Goal: Task Accomplishment & Management: Contribute content

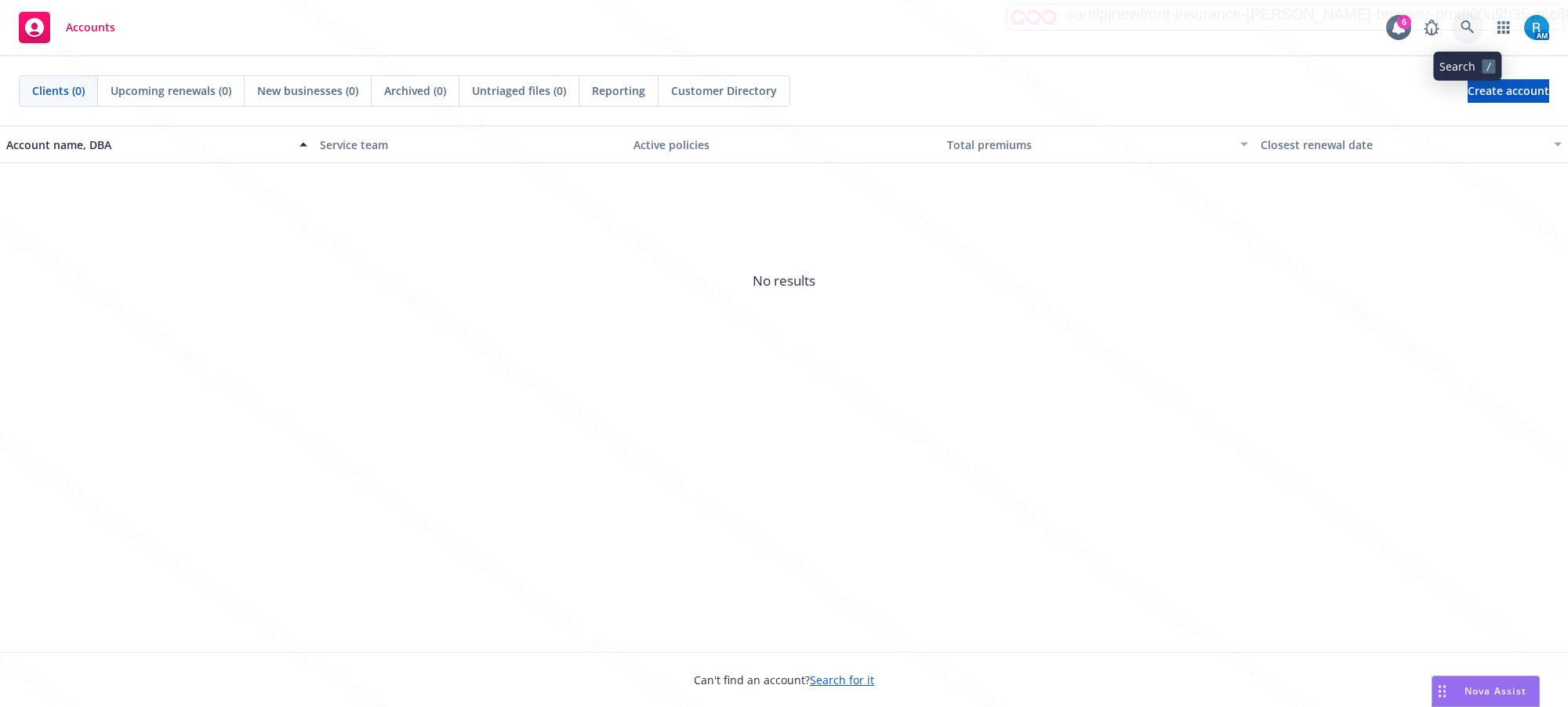
click at [1464, 28] on icon at bounding box center [1467, 27] width 14 height 14
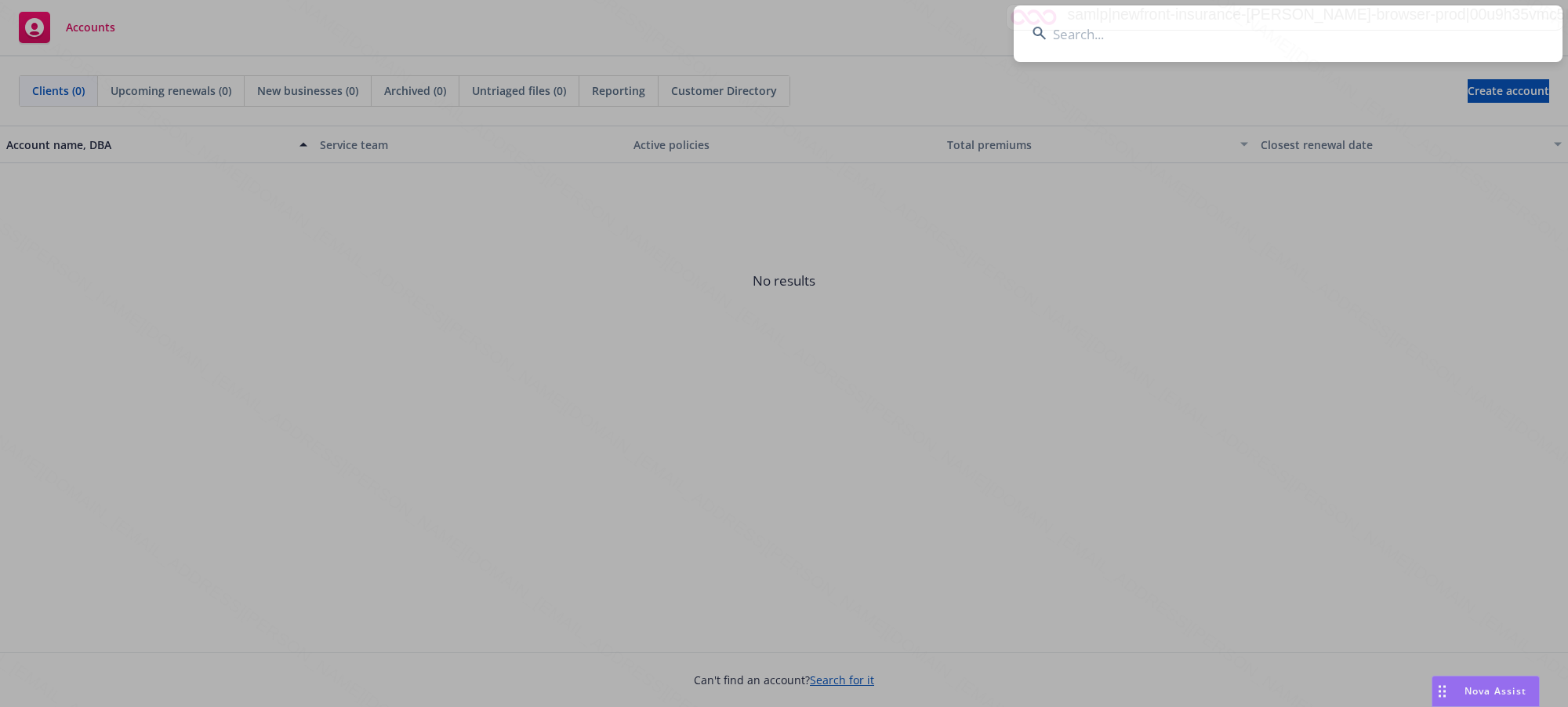
click at [1215, 40] on input at bounding box center [1288, 34] width 549 height 57
paste input "Camarillo, Dana"
type input "Camarillo, Dana"
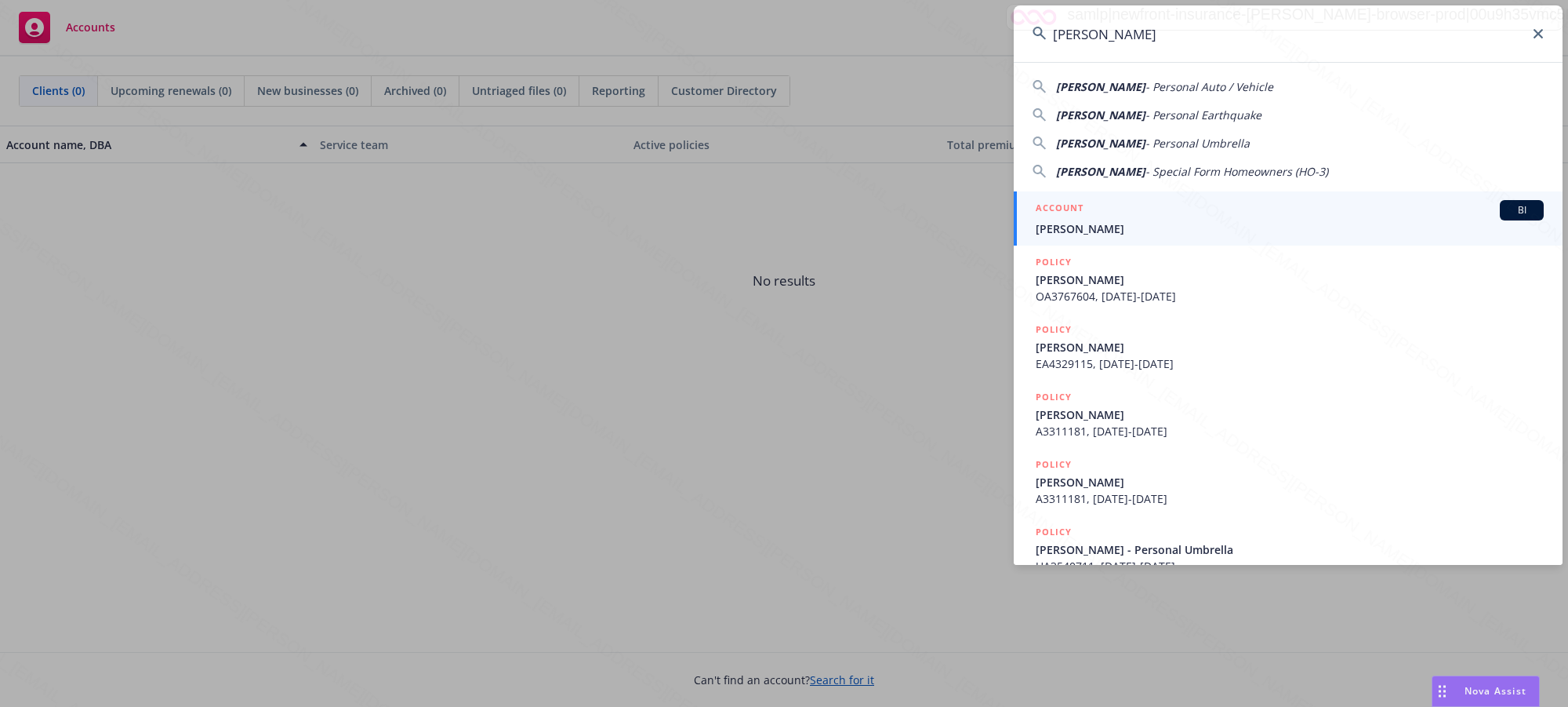
click at [1151, 241] on link "ACCOUNT BI Camarillo, Dana" at bounding box center [1288, 218] width 549 height 54
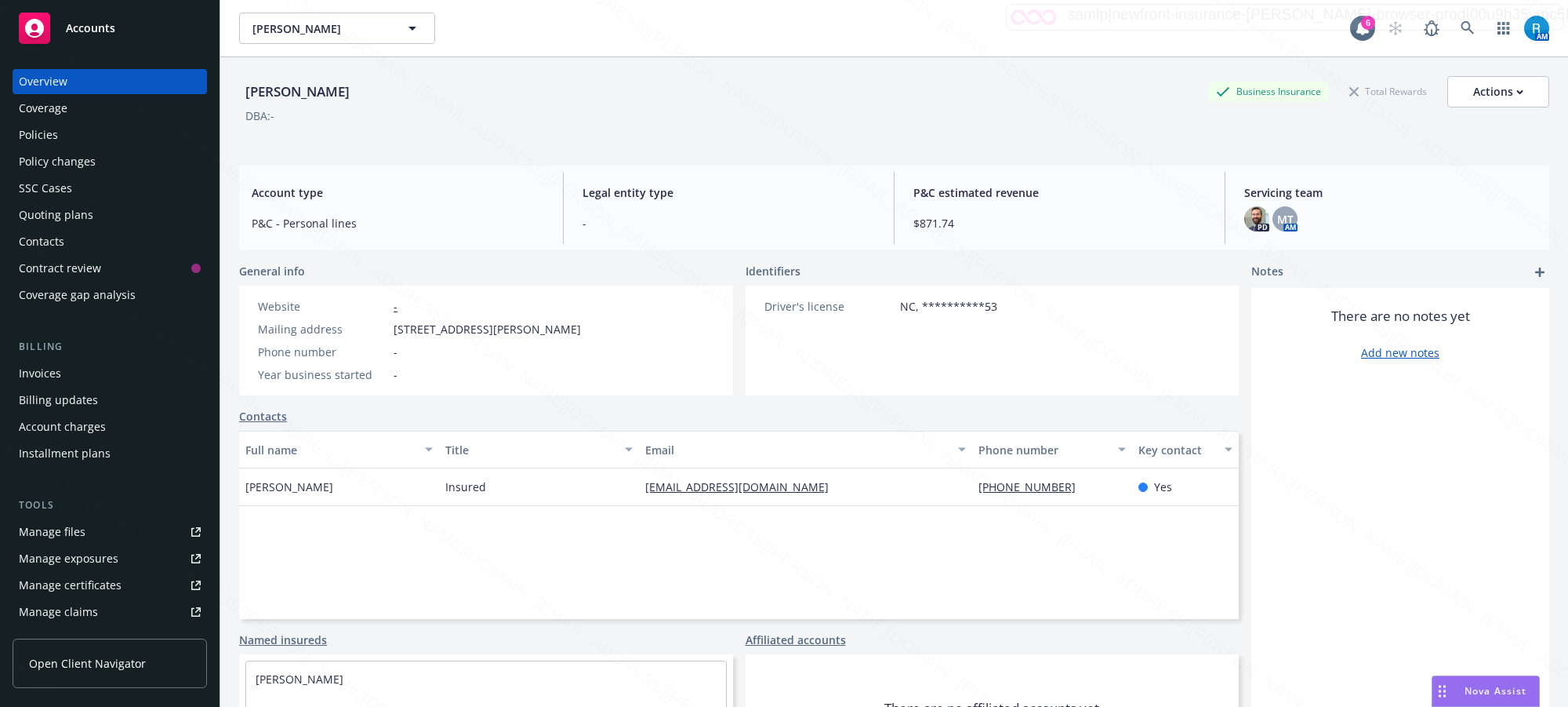
click at [40, 138] on div "Policies" at bounding box center [38, 134] width 39 height 25
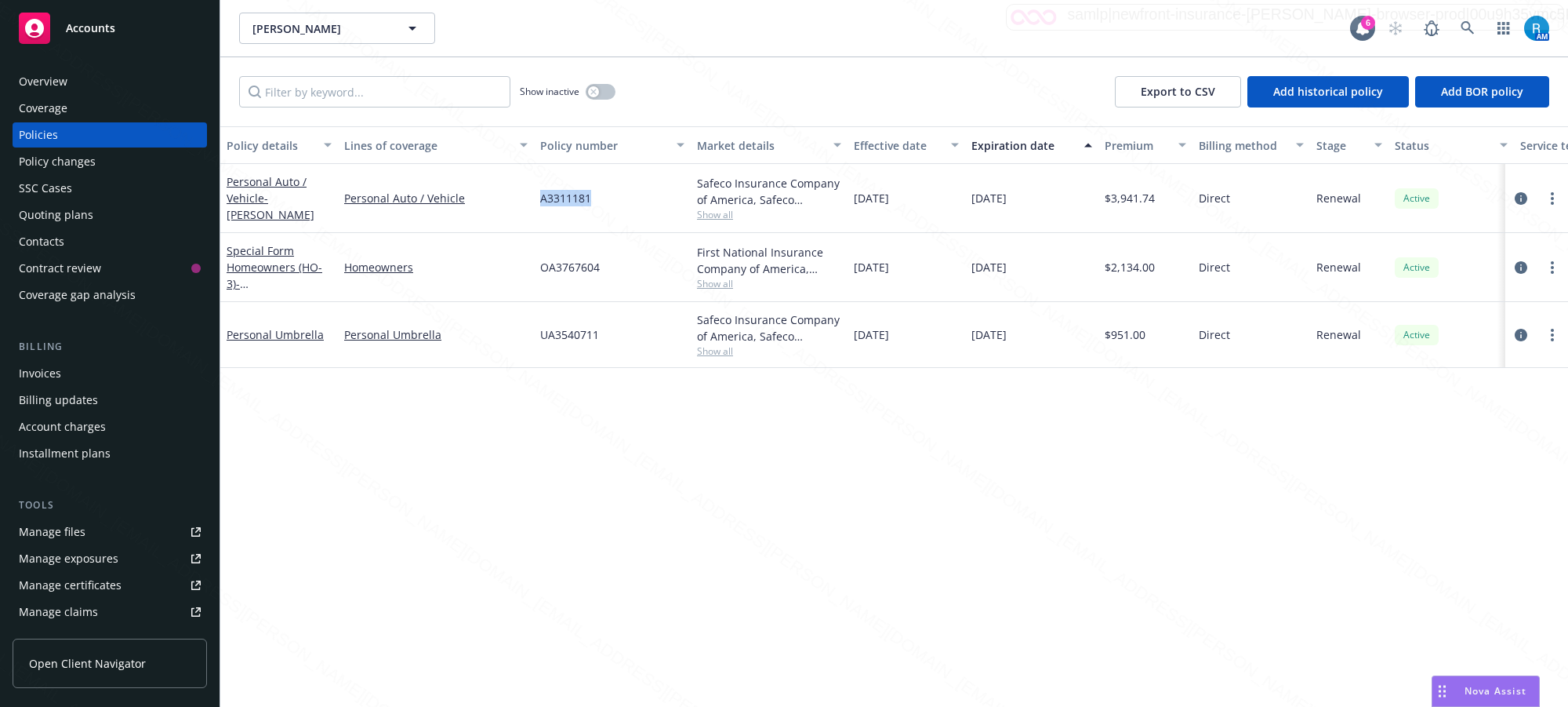
drag, startPoint x: 600, startPoint y: 200, endPoint x: 539, endPoint y: 198, distance: 61.0
click at [539, 198] on div "A3311181" at bounding box center [612, 198] width 157 height 69
copy span "A3311181"
click at [613, 271] on div "OA3767604" at bounding box center [612, 267] width 157 height 69
drag, startPoint x: 611, startPoint y: 260, endPoint x: 544, endPoint y: 264, distance: 67.1
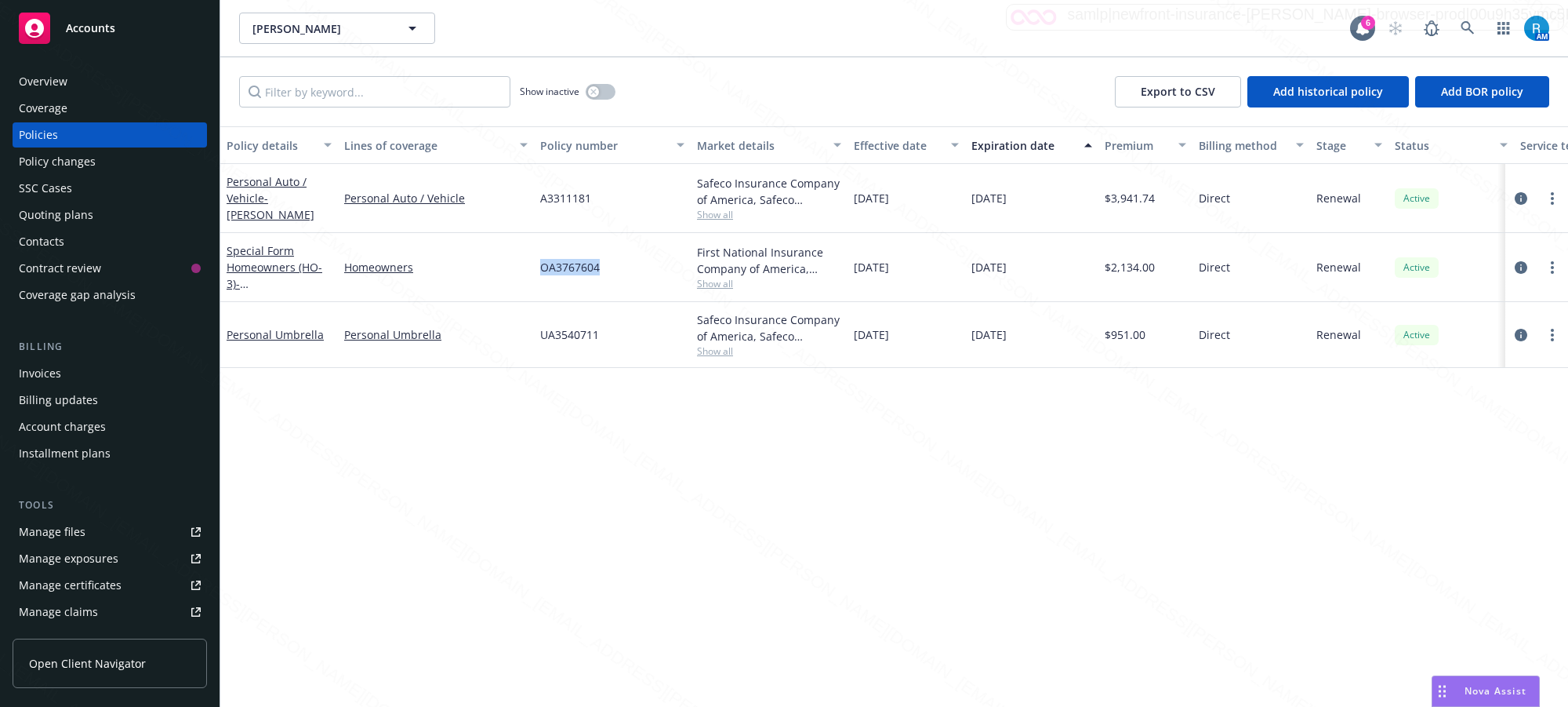
click at [537, 263] on div "OA3767604" at bounding box center [612, 267] width 157 height 69
copy span "OA3767604"
click at [615, 329] on div "UA3540711" at bounding box center [612, 335] width 157 height 66
drag, startPoint x: 618, startPoint y: 346, endPoint x: 541, endPoint y: 334, distance: 77.9
click at [541, 334] on div "UA3540711" at bounding box center [612, 335] width 157 height 66
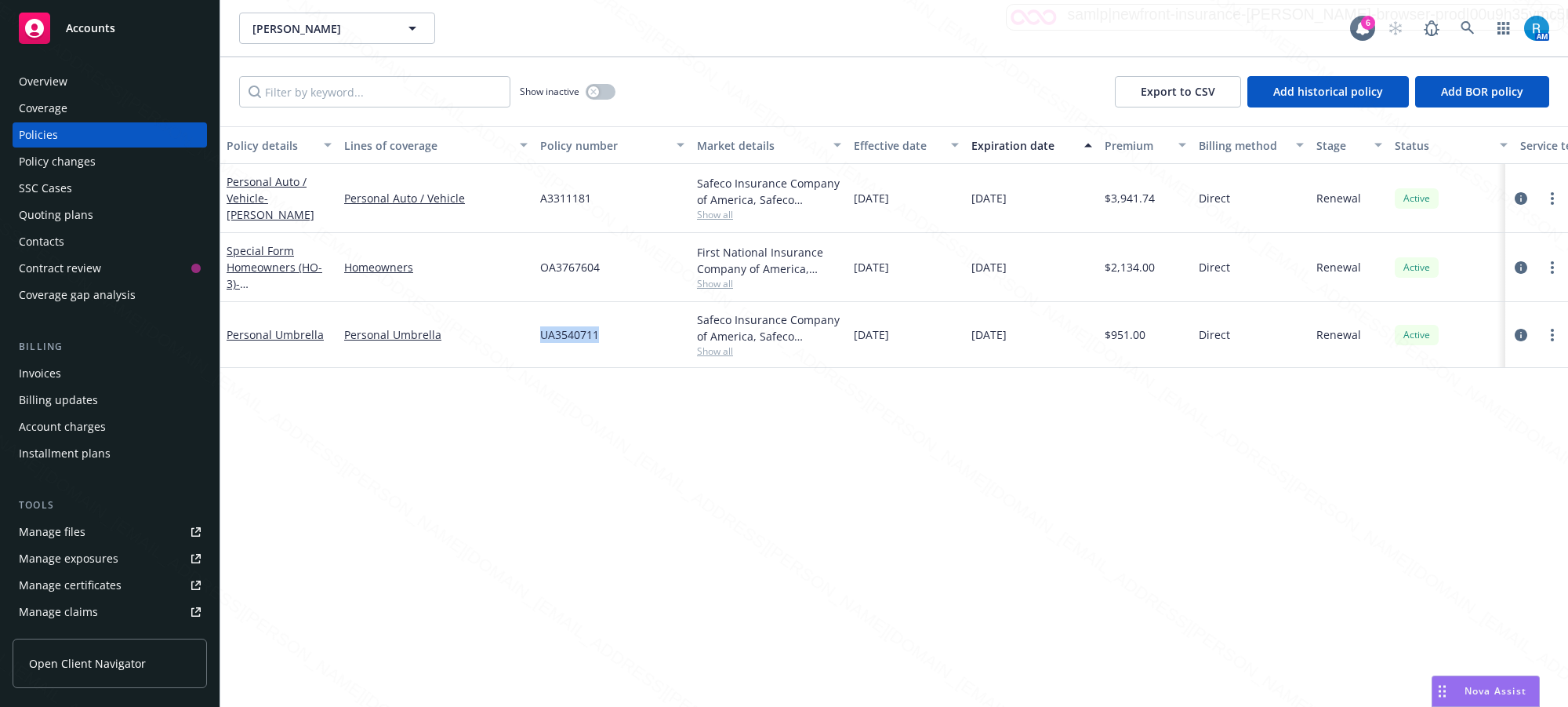
copy span "UA3540711"
click at [1521, 265] on icon "circleInformation" at bounding box center [1521, 268] width 13 height 13
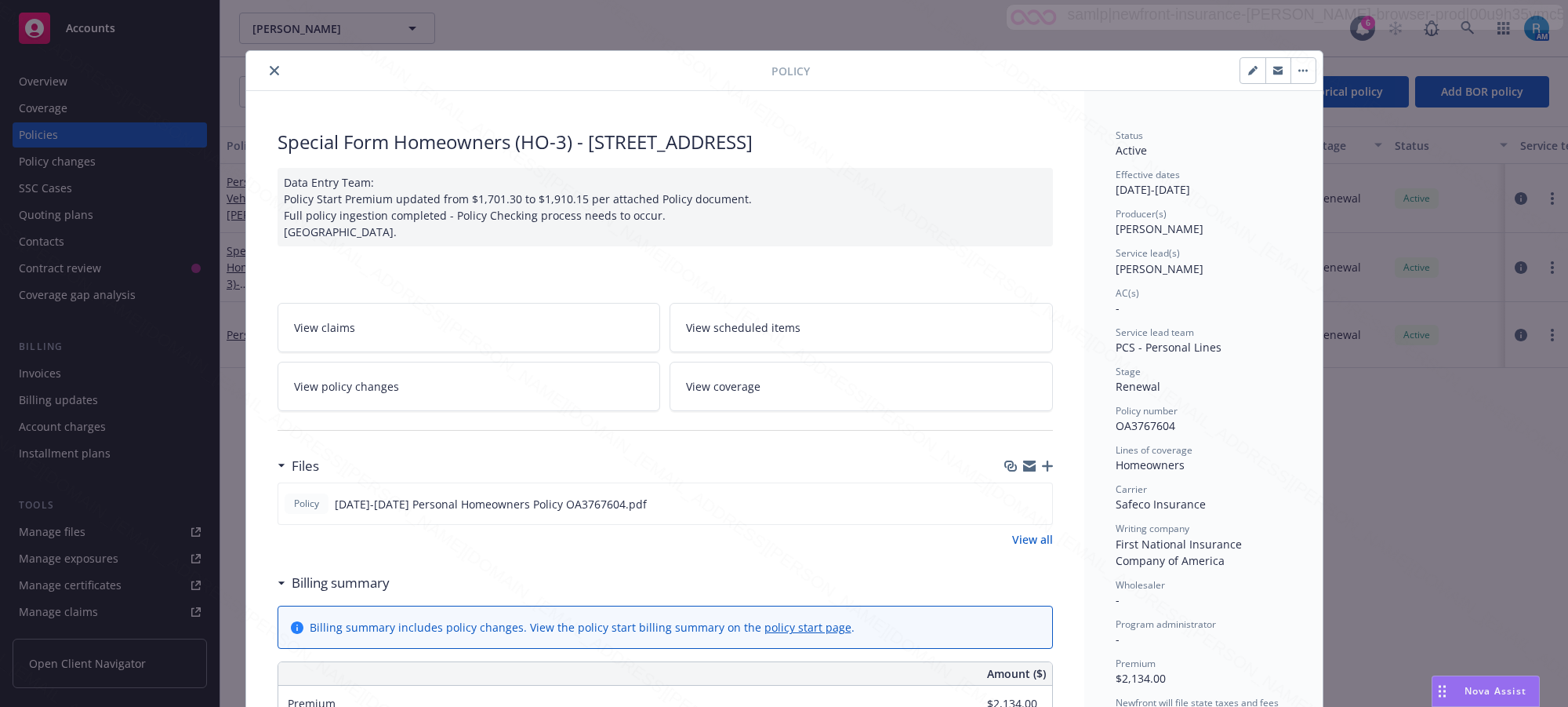
drag, startPoint x: 578, startPoint y: 139, endPoint x: 962, endPoint y: 138, distance: 384.0
click at [962, 138] on div "Special Form Homeowners (HO-3) - 3314 Greenfield Ave Los Angeles CA 90034" at bounding box center [665, 141] width 775 height 27
copy div "3314 Greenfield Ave Los Angeles CA 90034"
click at [269, 68] on icon "close" at bounding box center [274, 71] width 9 height 9
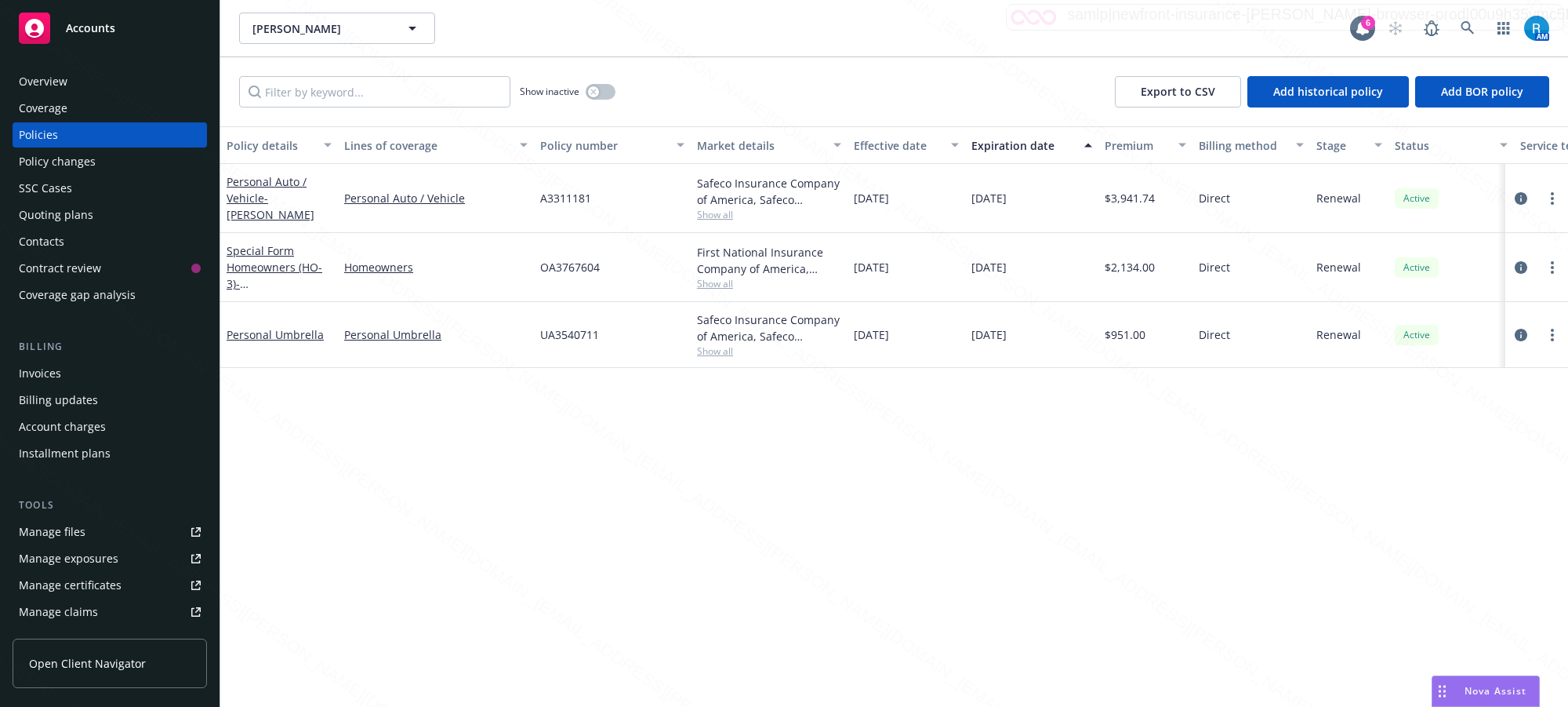
click at [57, 77] on div "Overview" at bounding box center [43, 81] width 49 height 25
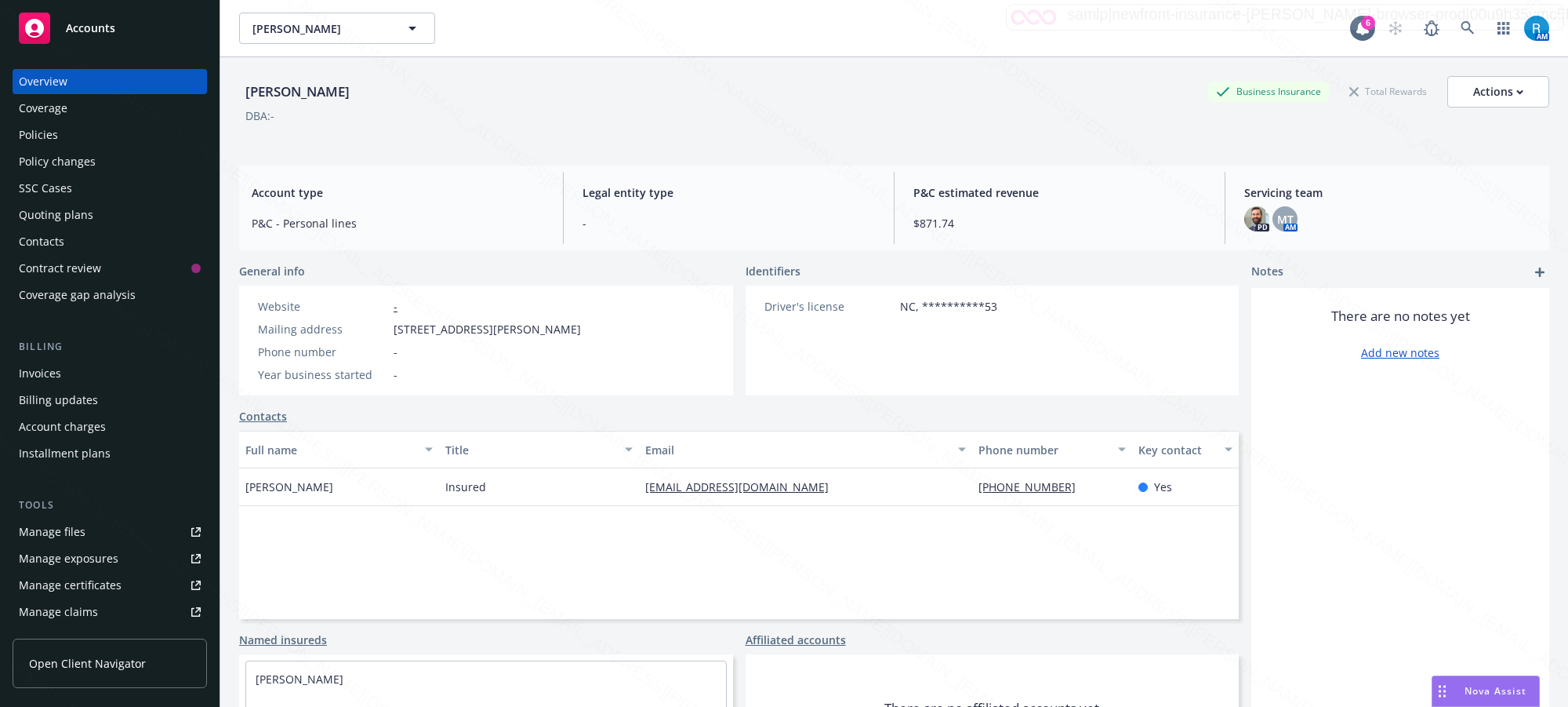
click at [72, 138] on div "Policies" at bounding box center [110, 134] width 181 height 25
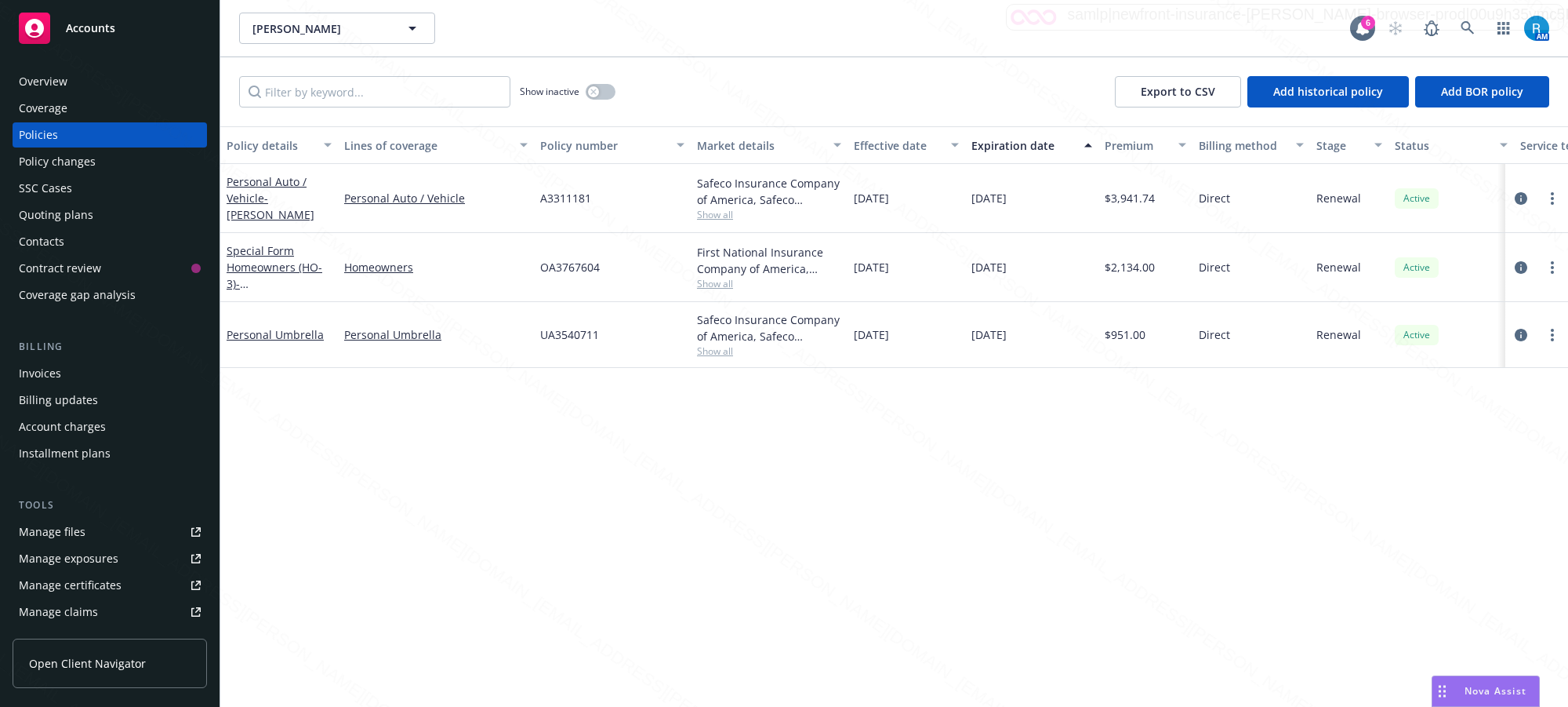
click at [75, 84] on div "Overview" at bounding box center [110, 81] width 181 height 25
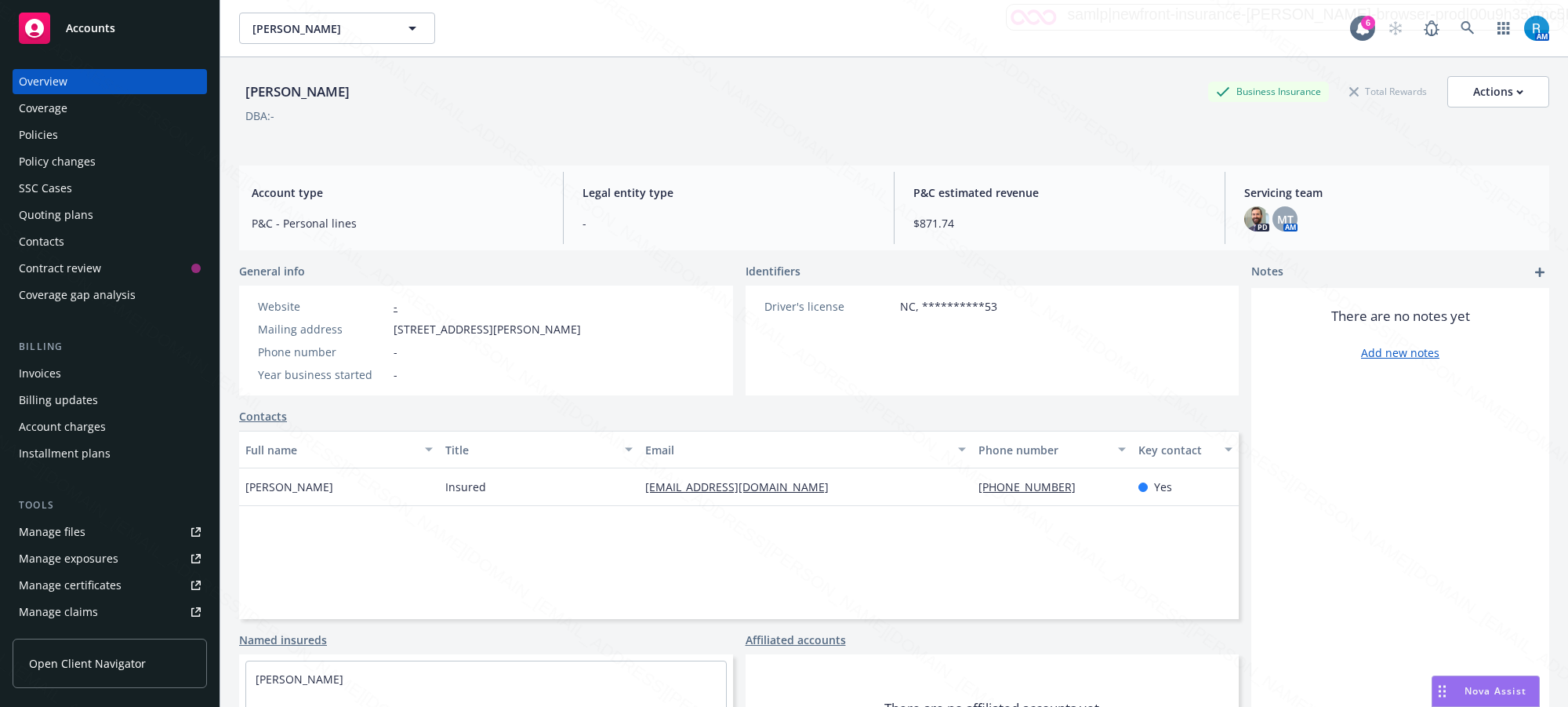
click at [83, 528] on link "Manage files" at bounding box center [110, 531] width 194 height 25
click at [45, 138] on div "Policies" at bounding box center [38, 134] width 39 height 25
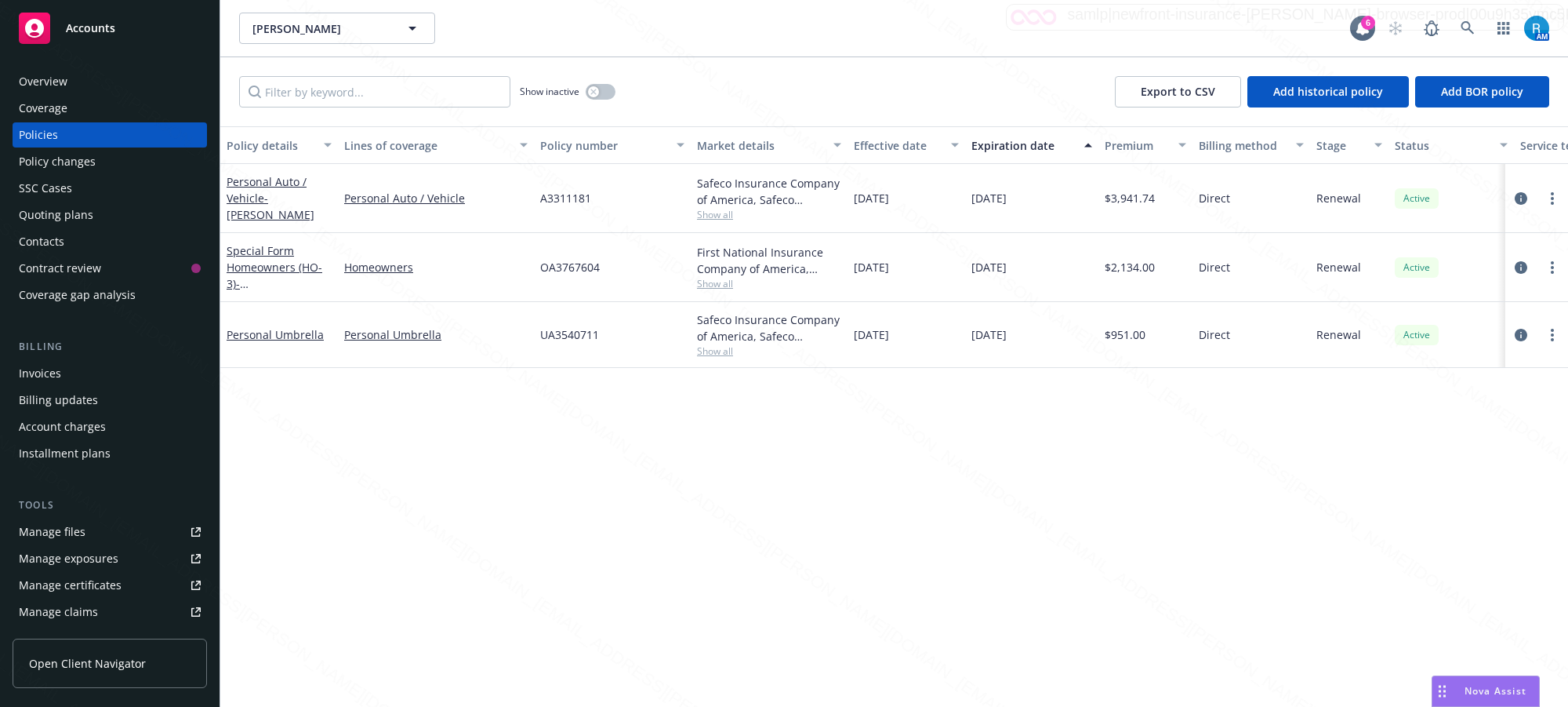
click at [47, 83] on div "Overview" at bounding box center [43, 81] width 49 height 25
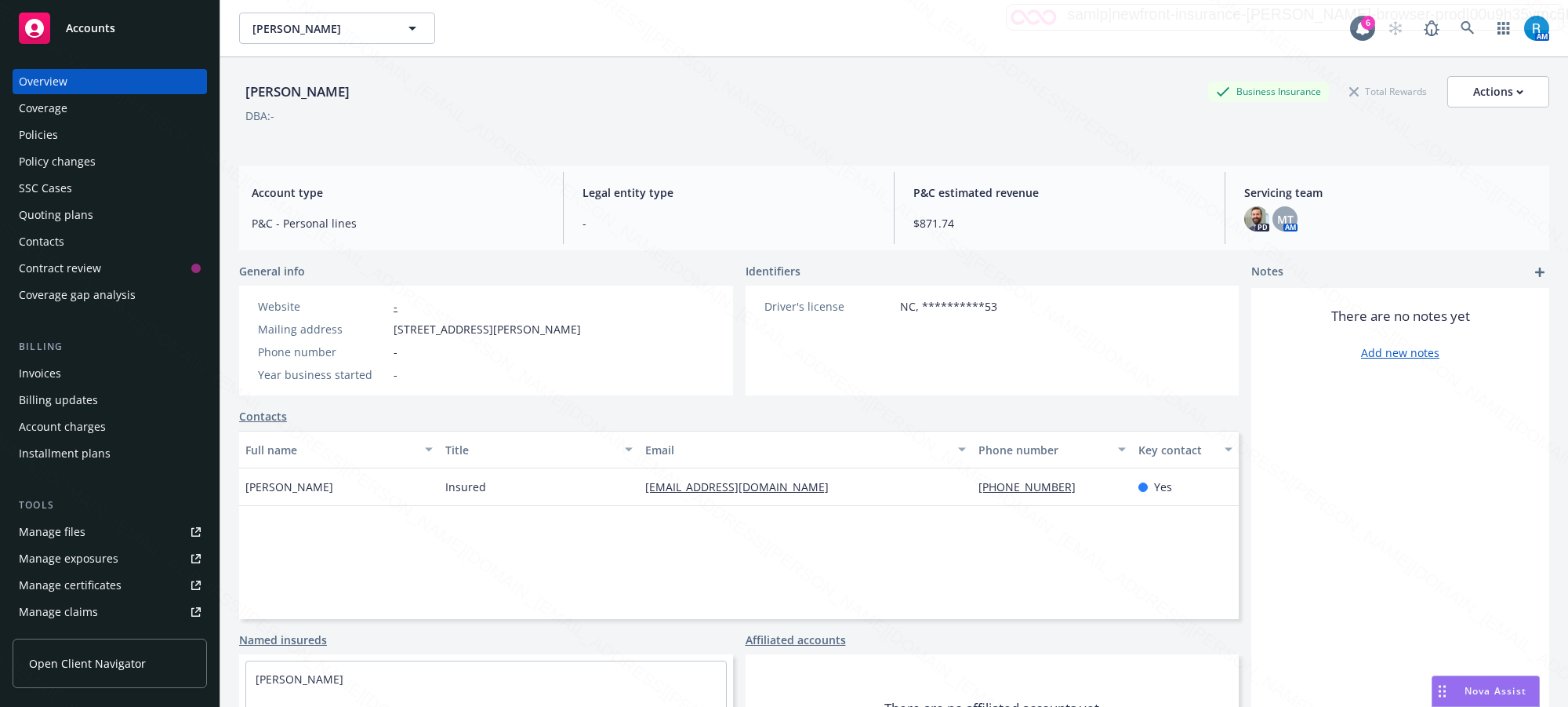
drag, startPoint x: 257, startPoint y: 89, endPoint x: 241, endPoint y: 89, distance: 16.0
click at [241, 89] on div "Camarillo, Dana Business Insurance Total Rewards Actions" at bounding box center [894, 92] width 1310 height 31
click at [63, 132] on div "Policies" at bounding box center [110, 134] width 181 height 25
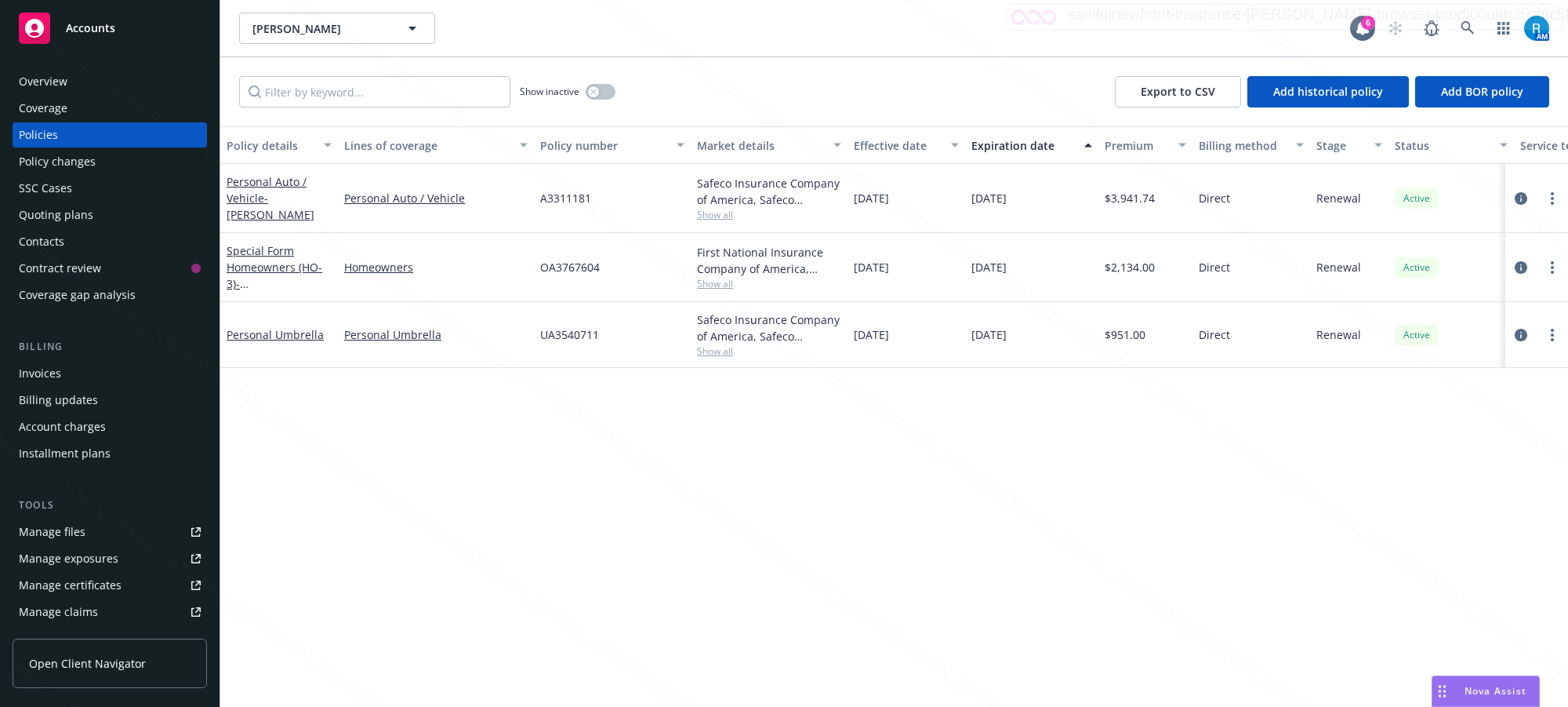
click at [69, 87] on div "Overview" at bounding box center [110, 81] width 181 height 25
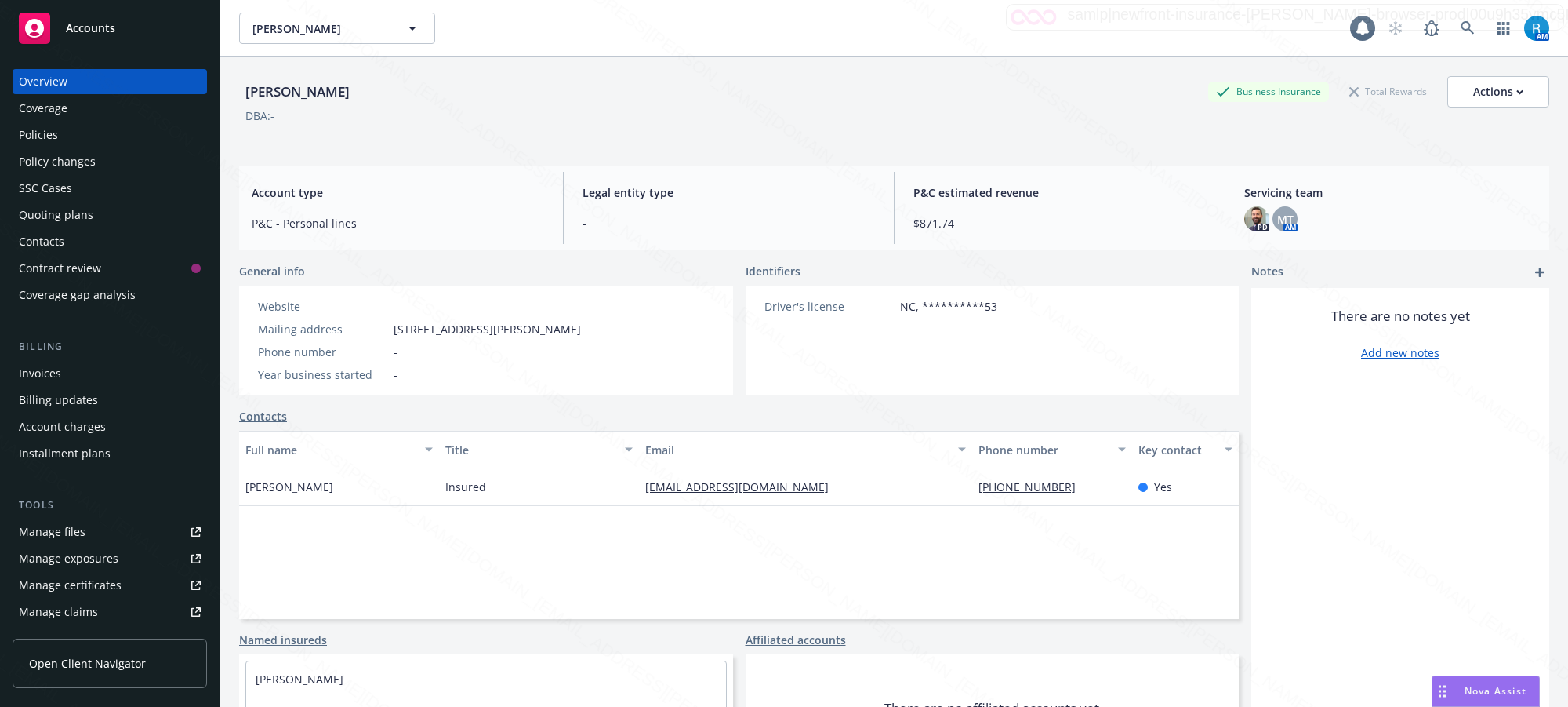
click at [65, 84] on div "Overview" at bounding box center [43, 81] width 49 height 25
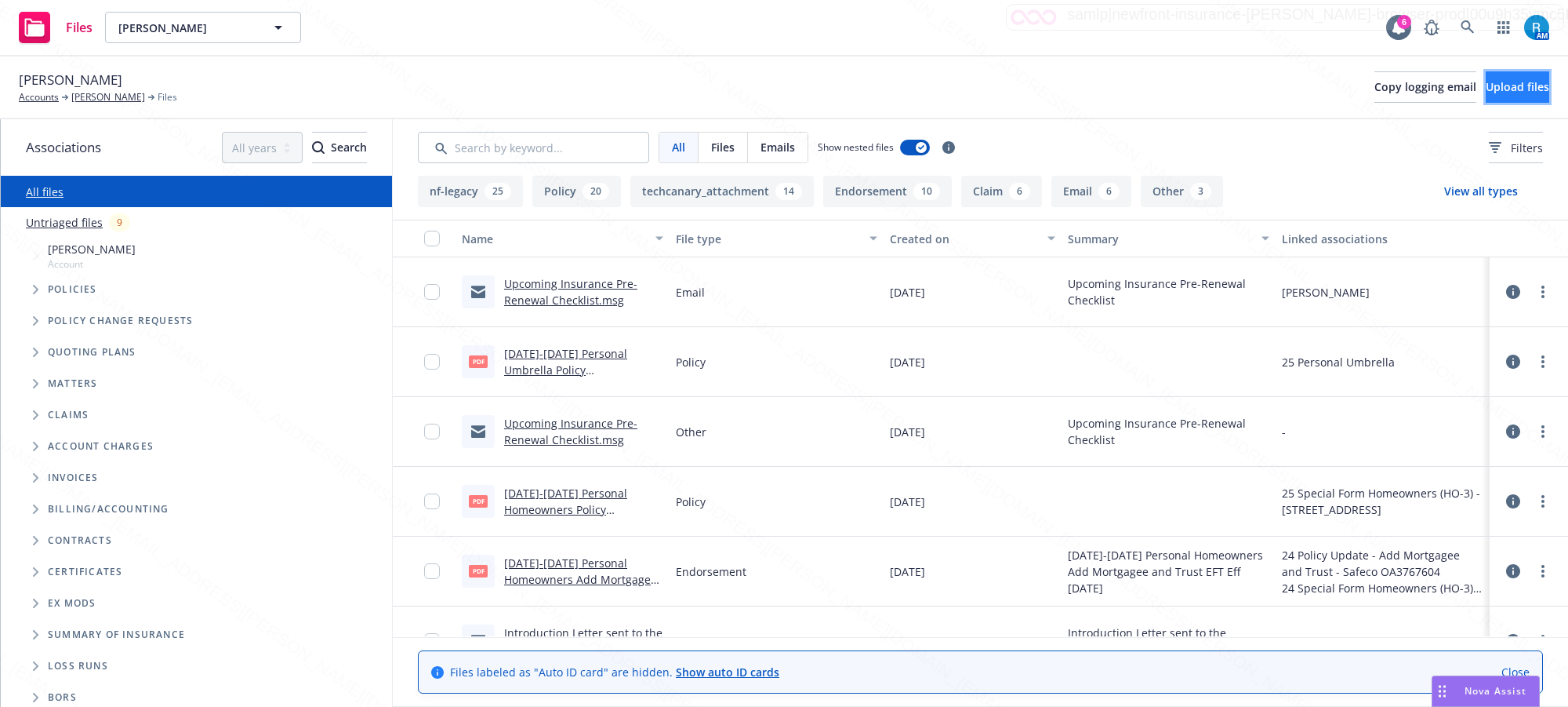
click at [1486, 89] on span "Upload files" at bounding box center [1517, 86] width 63 height 15
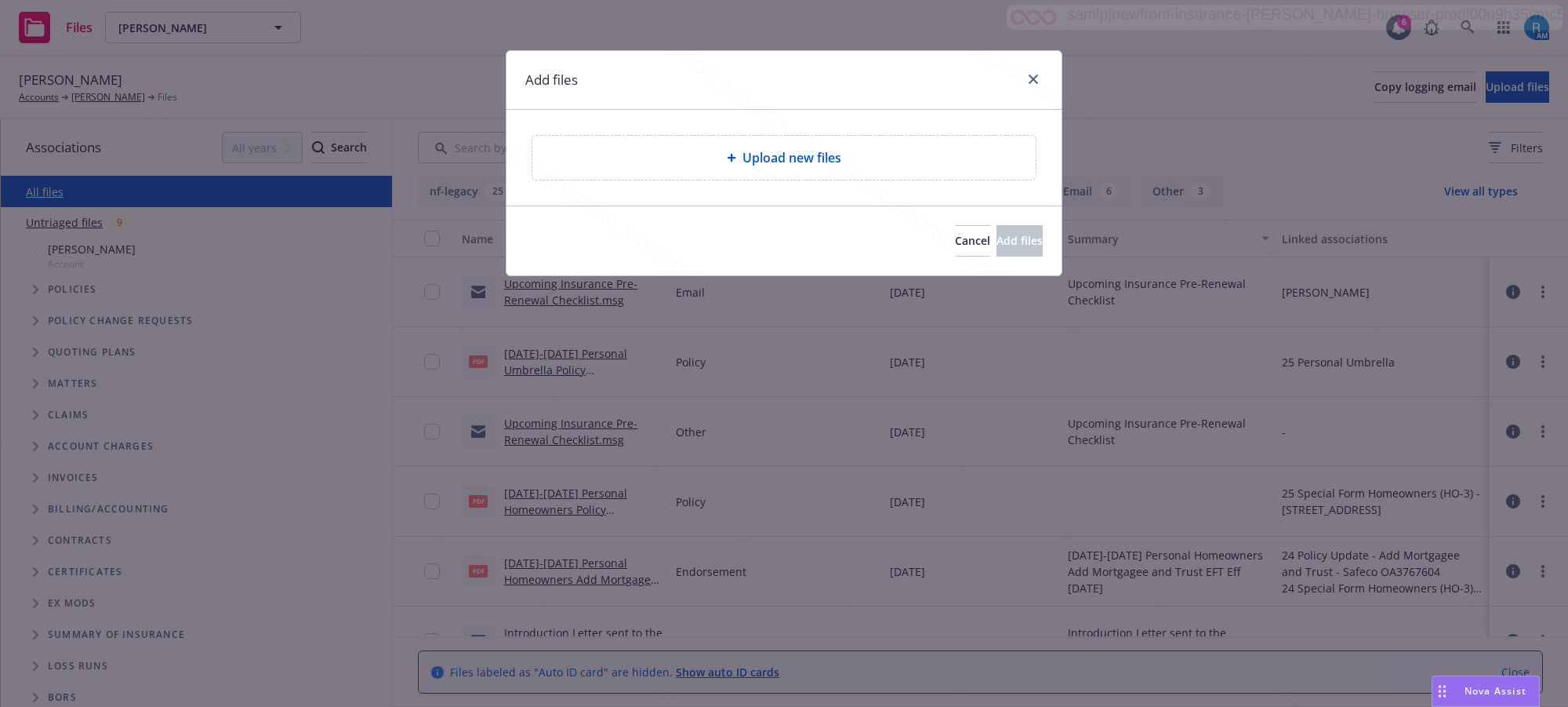
click at [696, 175] on div "Upload new files" at bounding box center [784, 158] width 503 height 44
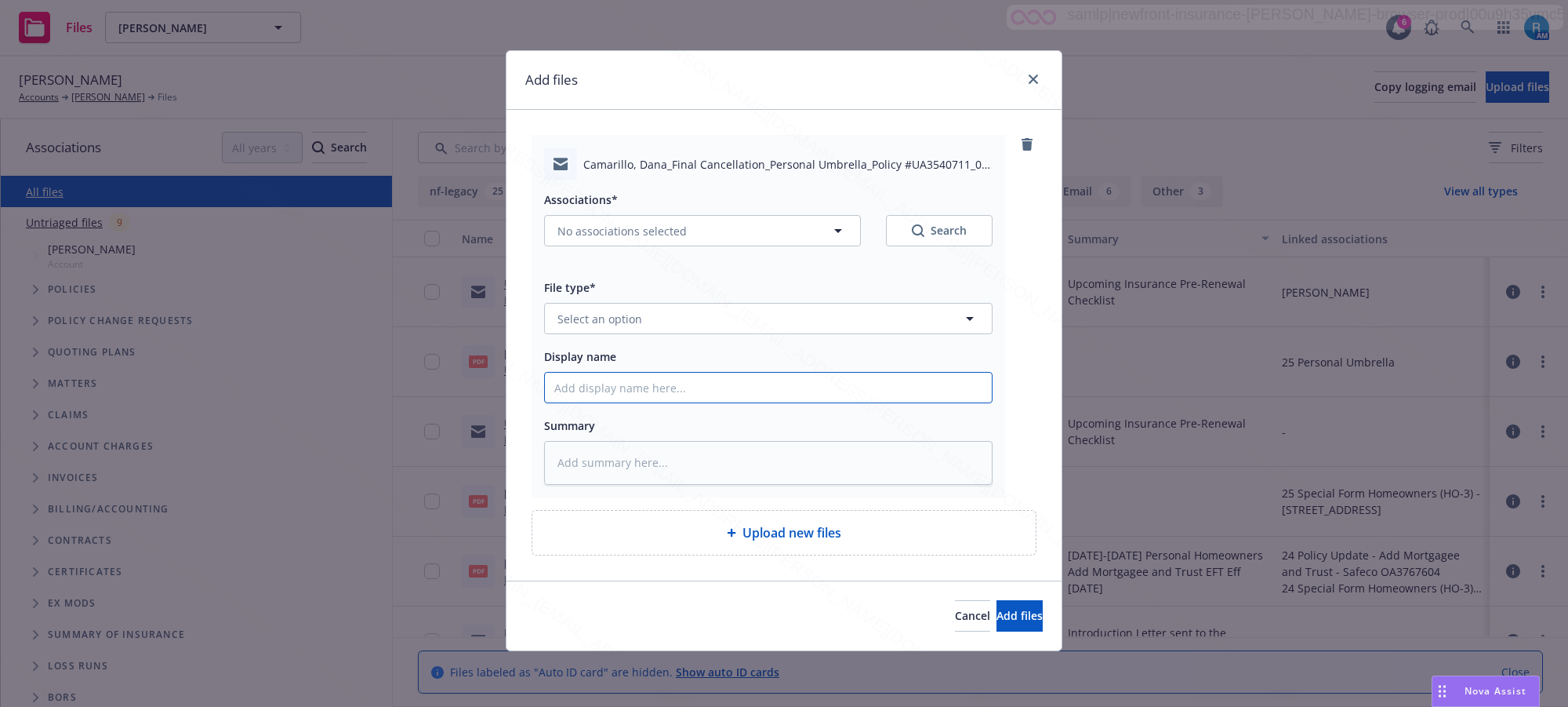
click at [648, 393] on input "Display name" at bounding box center [768, 387] width 447 height 30
paste input "25 Personal Umbrella CANC ENDT eff. 08.08.25 - Final Cancellation sent to Insur…"
type input "25 Personal Umbrella CANC ENDT eff. 08.08.25 - Final Cancellation sent to Insur…"
click at [597, 464] on textarea at bounding box center [768, 463] width 448 height 44
paste textarea "25 Personal Umbrella CANC ENDT eff. 08.08.25 - Final Cancellation sent to Insur…"
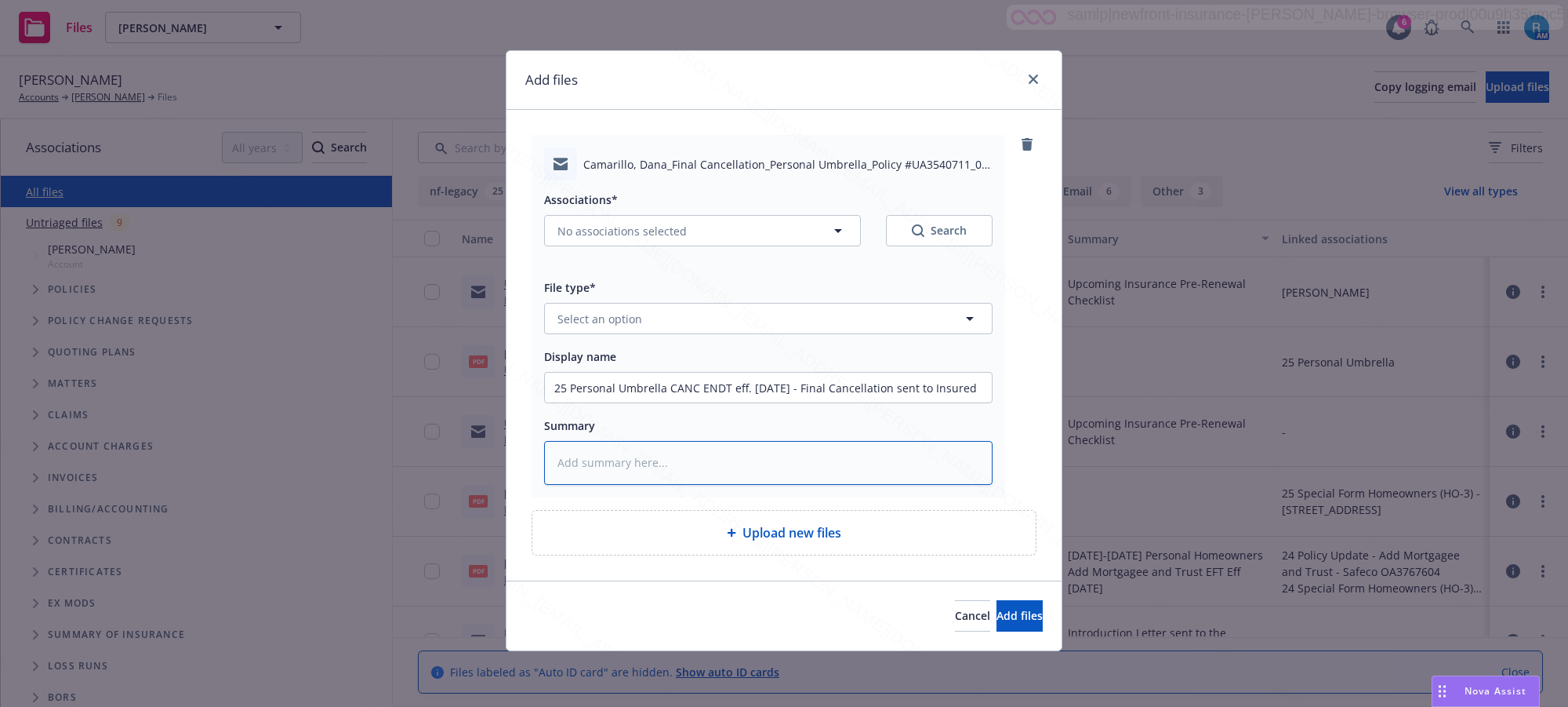
type textarea "x"
type textarea "25 Personal Umbrella CANC ENDT eff. 08.08.25 - Final Cancellation sent to Insur…"
click at [601, 316] on span "Select an option" at bounding box center [599, 319] width 84 height 17
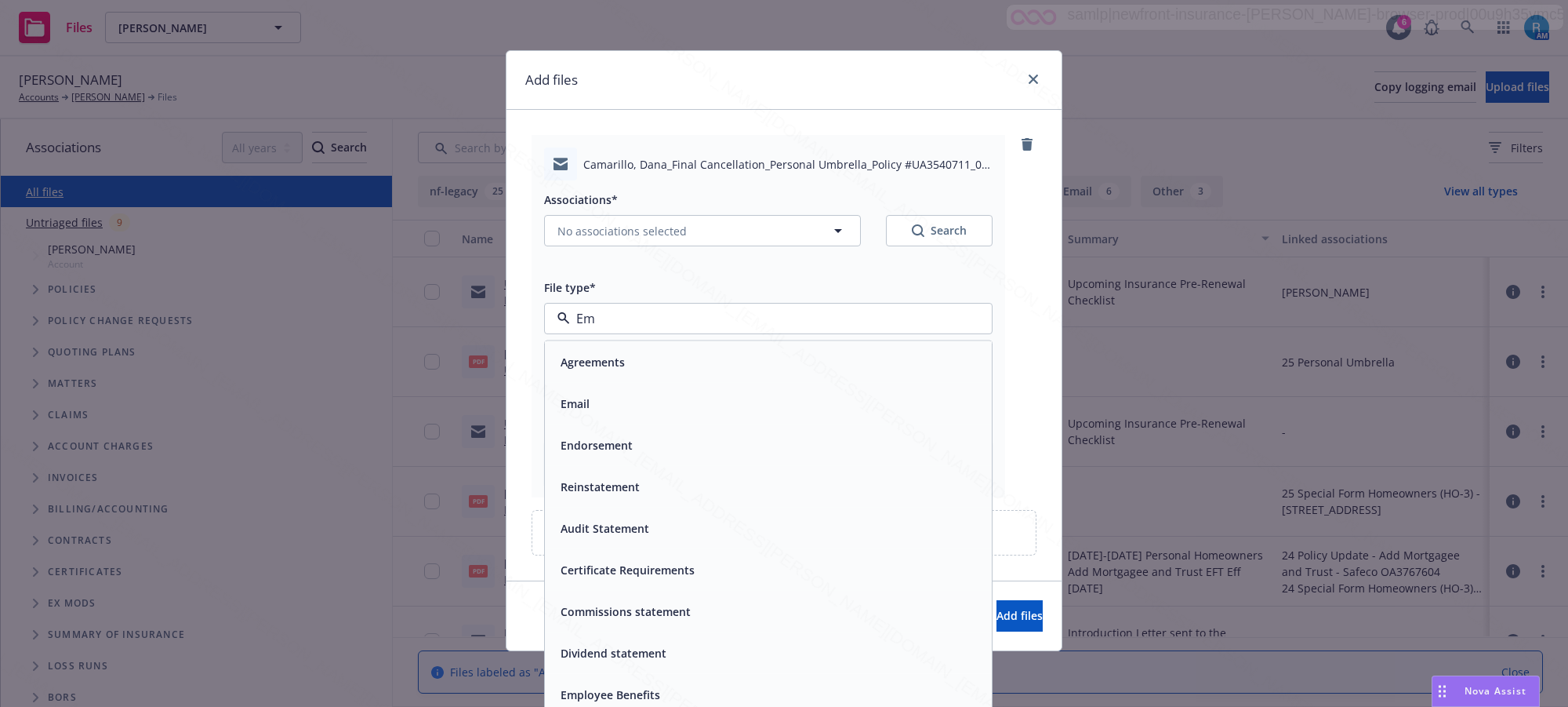
type input "Ema"
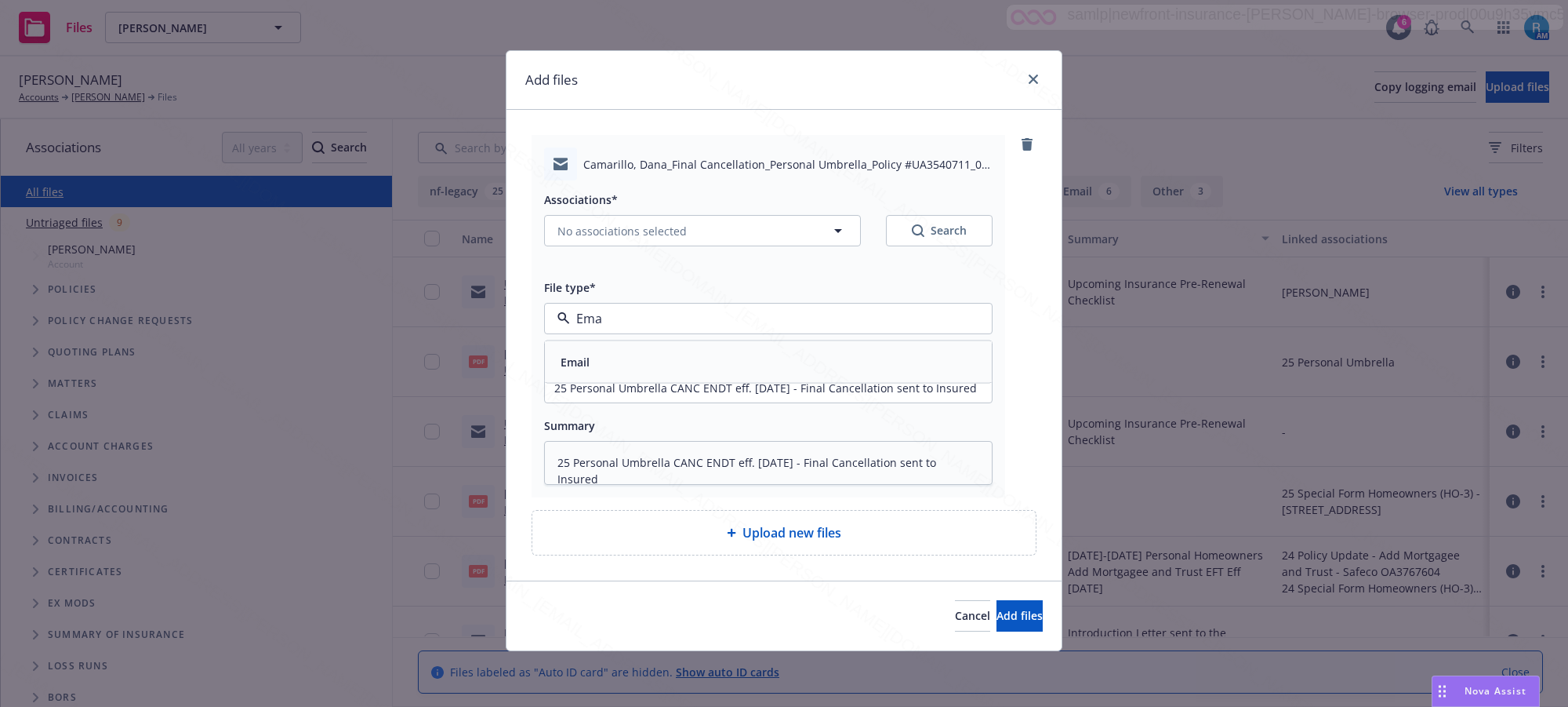
click at [605, 354] on div "Email" at bounding box center [768, 361] width 428 height 23
click at [609, 226] on span "No associations selected" at bounding box center [621, 231] width 129 height 17
type textarea "x"
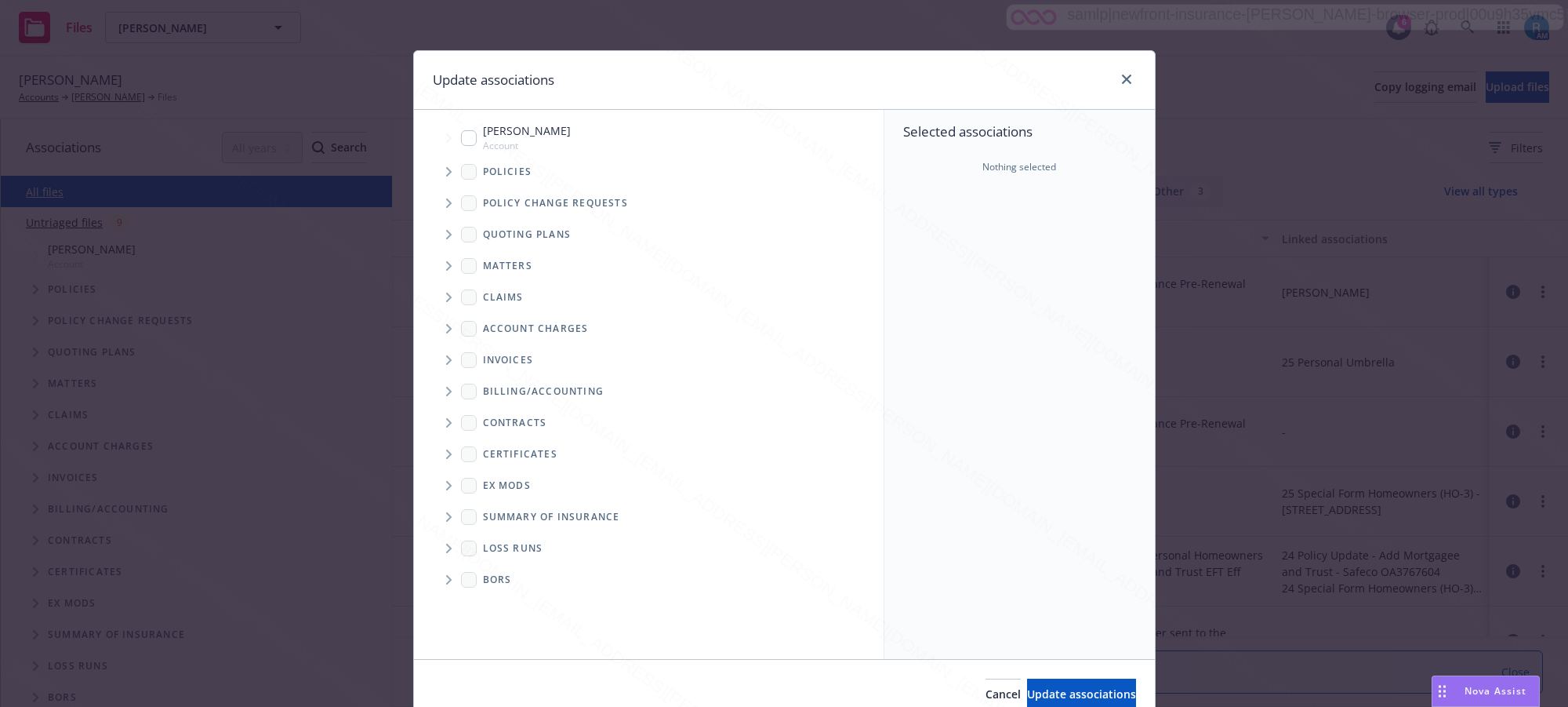
click at [463, 138] on input "Tree Example" at bounding box center [468, 138] width 16 height 16
checkbox input "true"
click at [446, 174] on icon "Tree Example" at bounding box center [449, 171] width 5 height 9
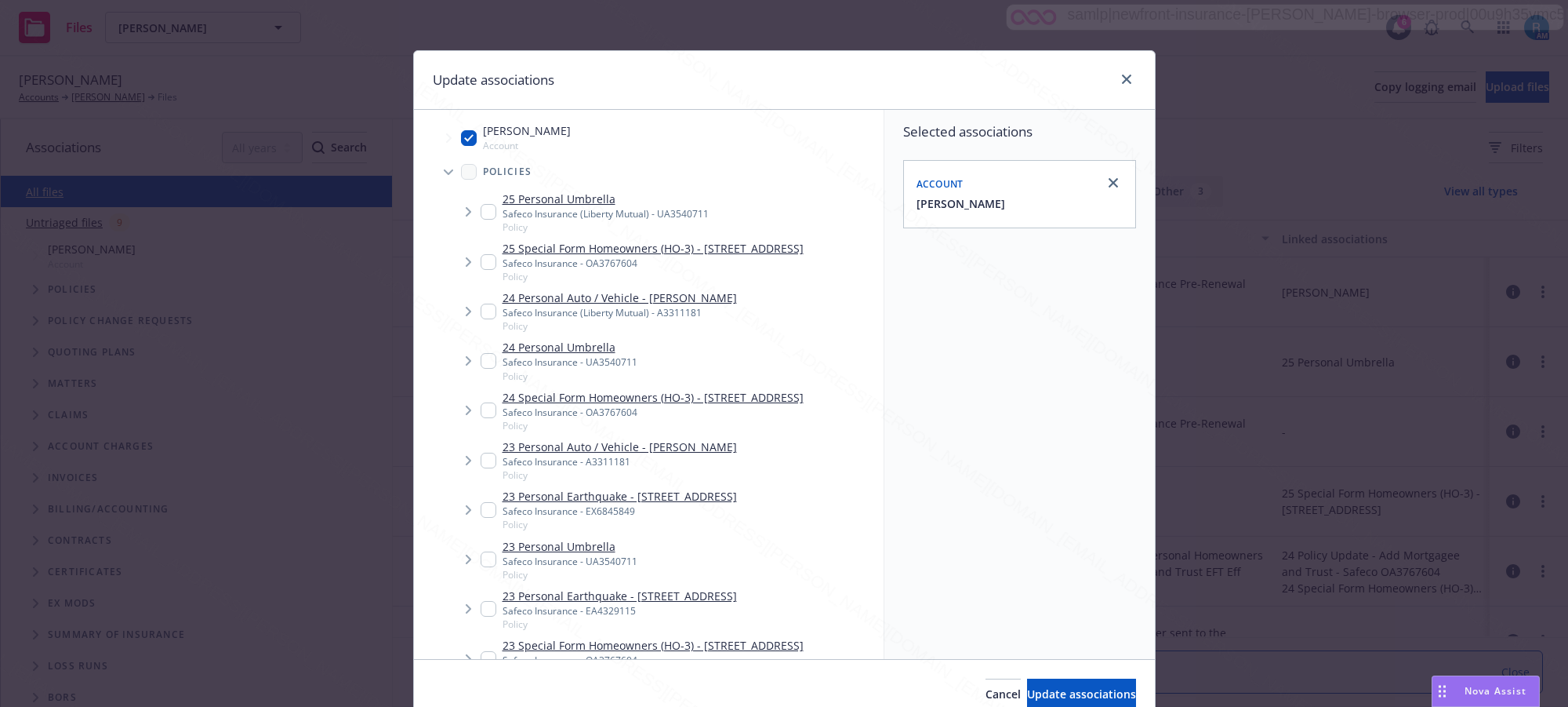
click at [483, 215] on input "Tree Example" at bounding box center [488, 211] width 16 height 16
checkbox input "true"
click at [1036, 698] on span "Update associations" at bounding box center [1081, 693] width 109 height 15
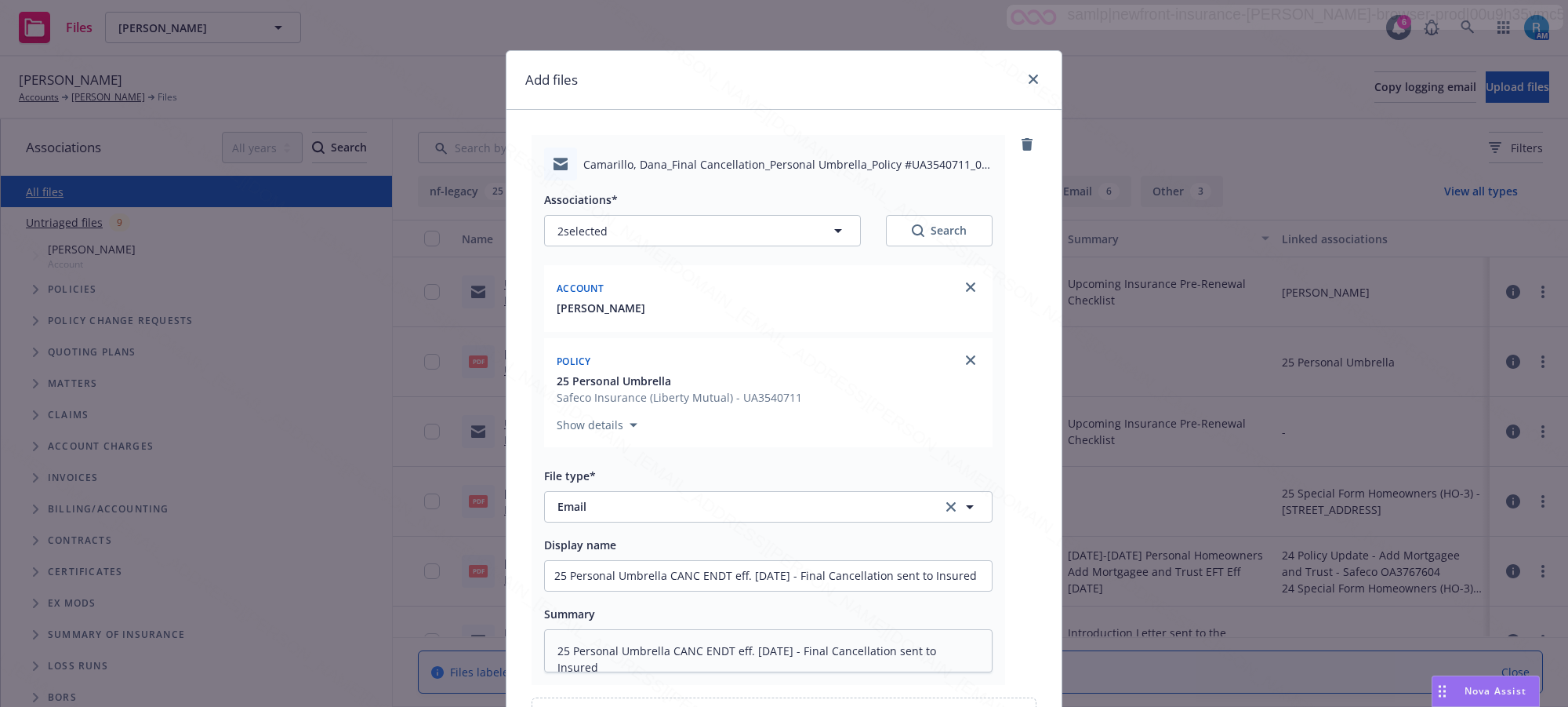
scroll to position [182, 0]
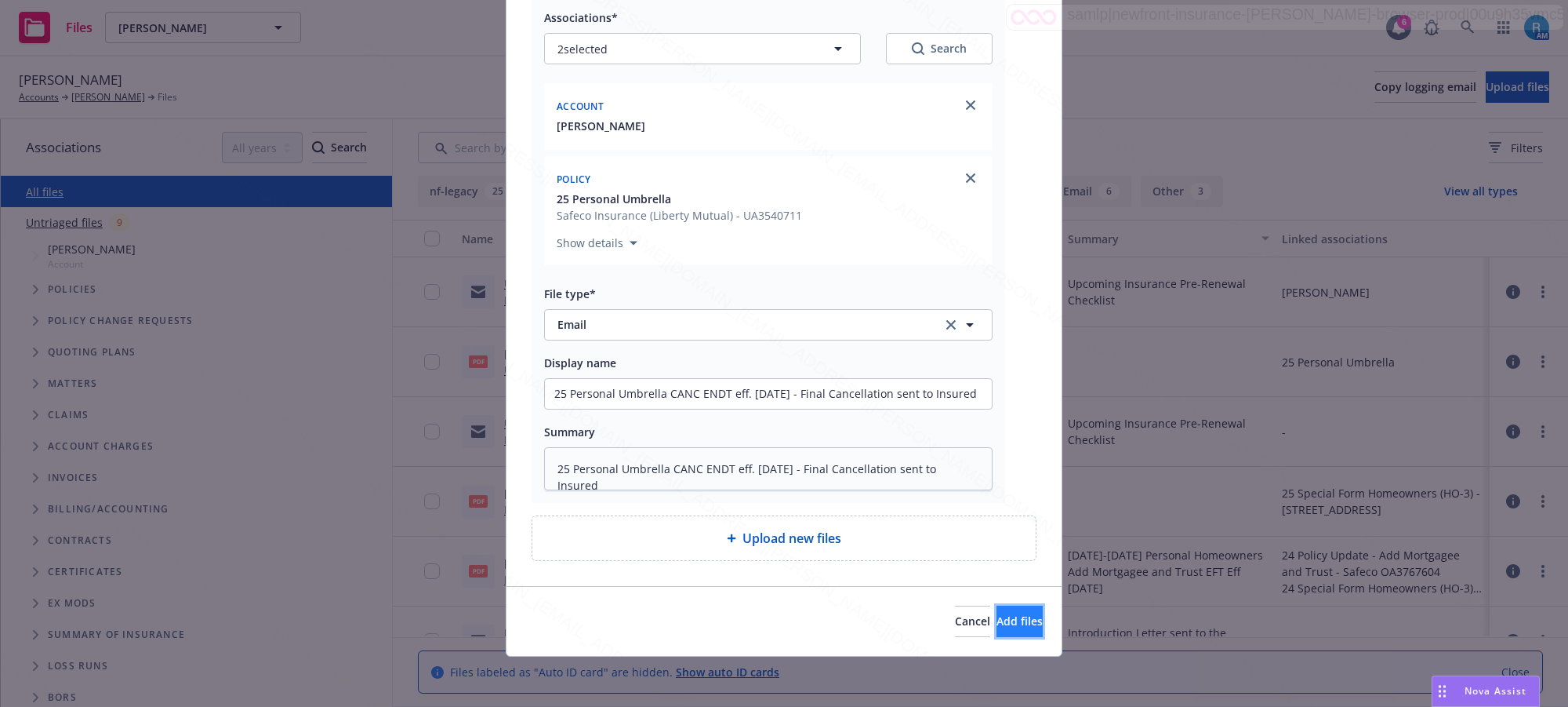
click at [1000, 625] on span "Add files" at bounding box center [1019, 621] width 46 height 15
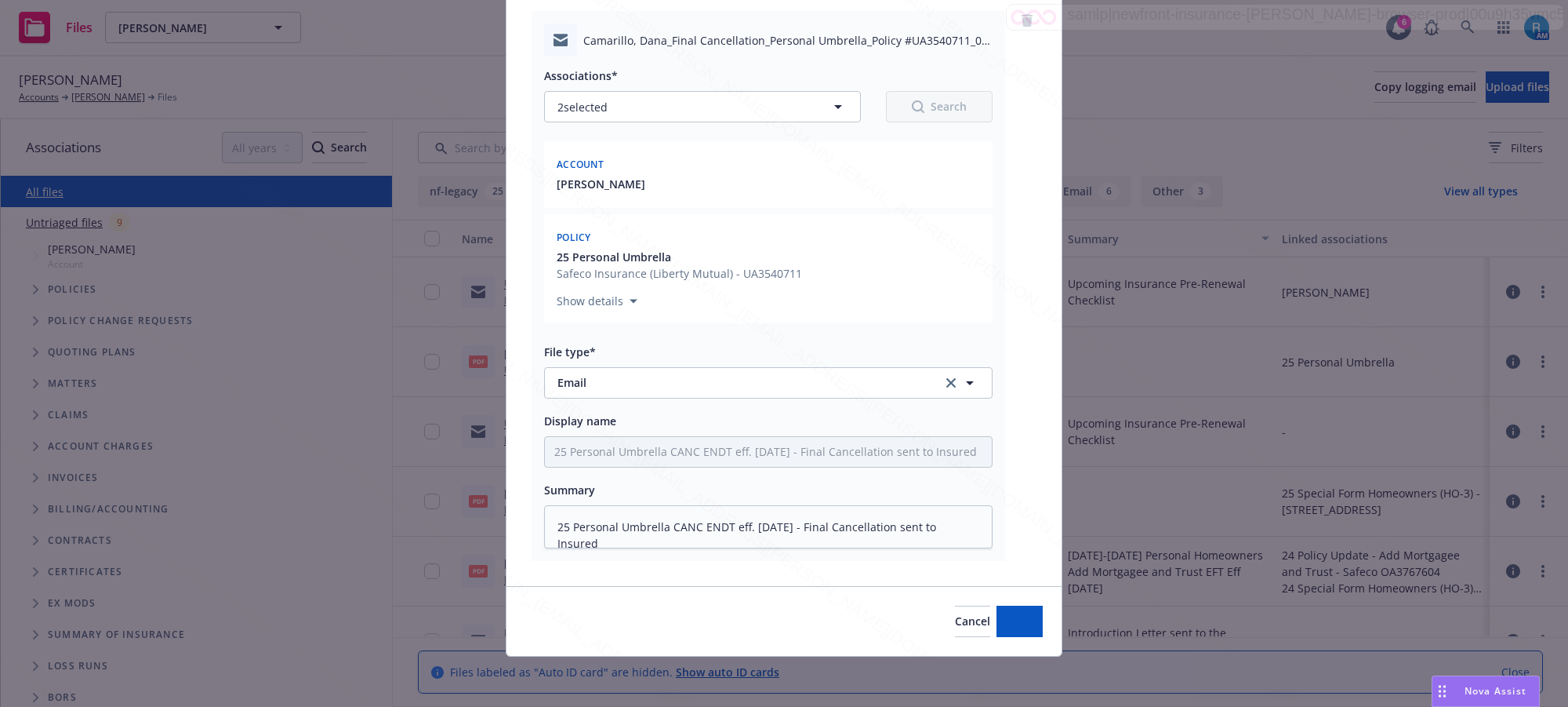
scroll to position [124, 0]
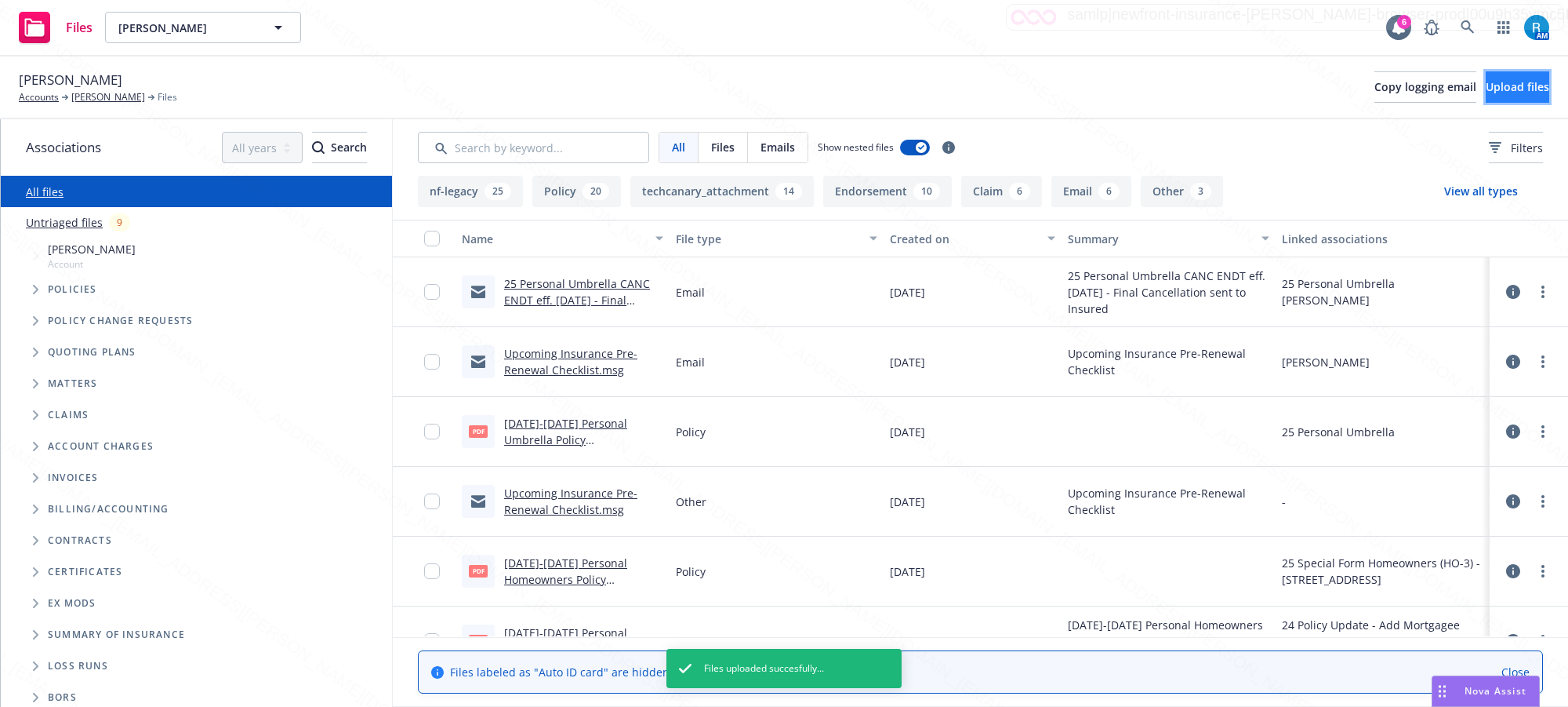
click at [1486, 84] on span "Upload files" at bounding box center [1517, 86] width 63 height 15
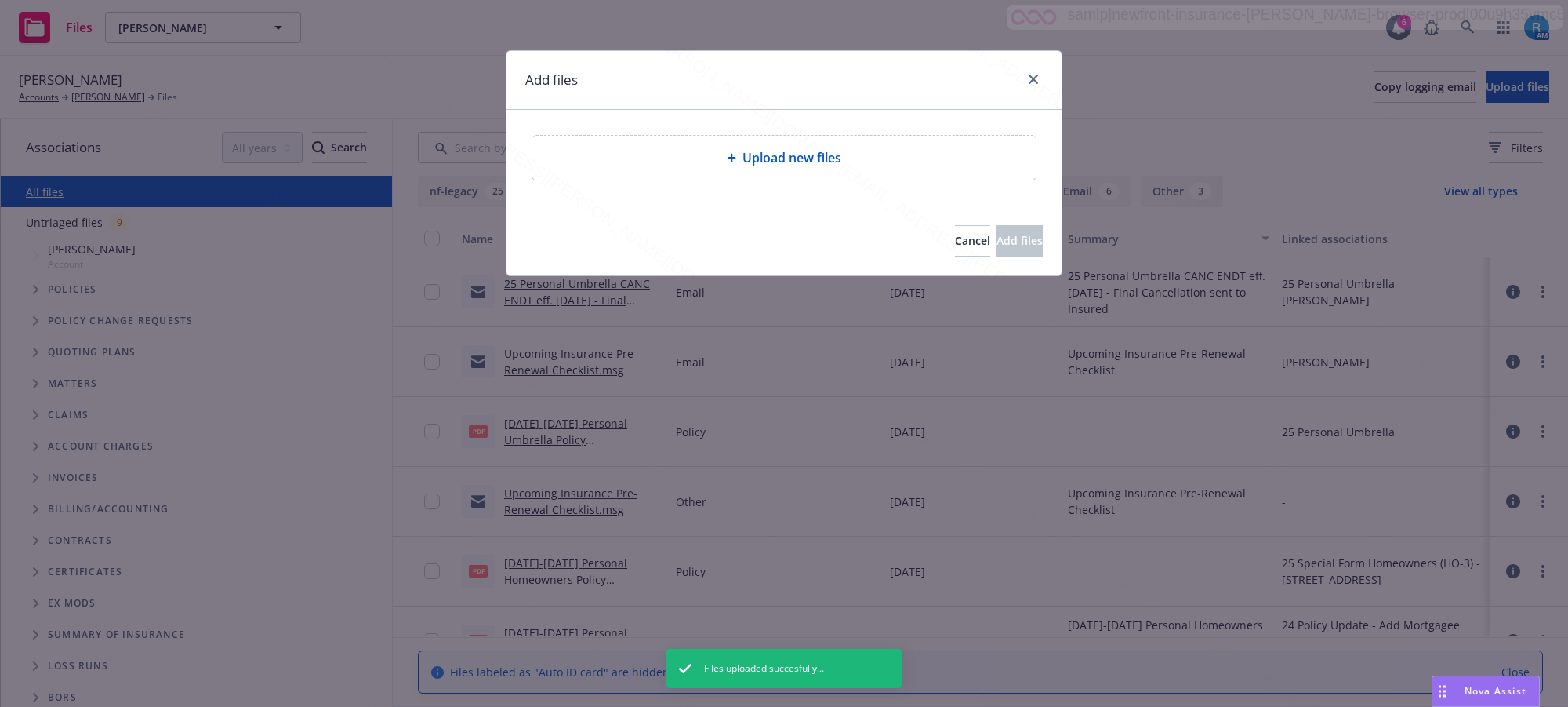
click at [740, 170] on div "Upload new files" at bounding box center [784, 158] width 503 height 44
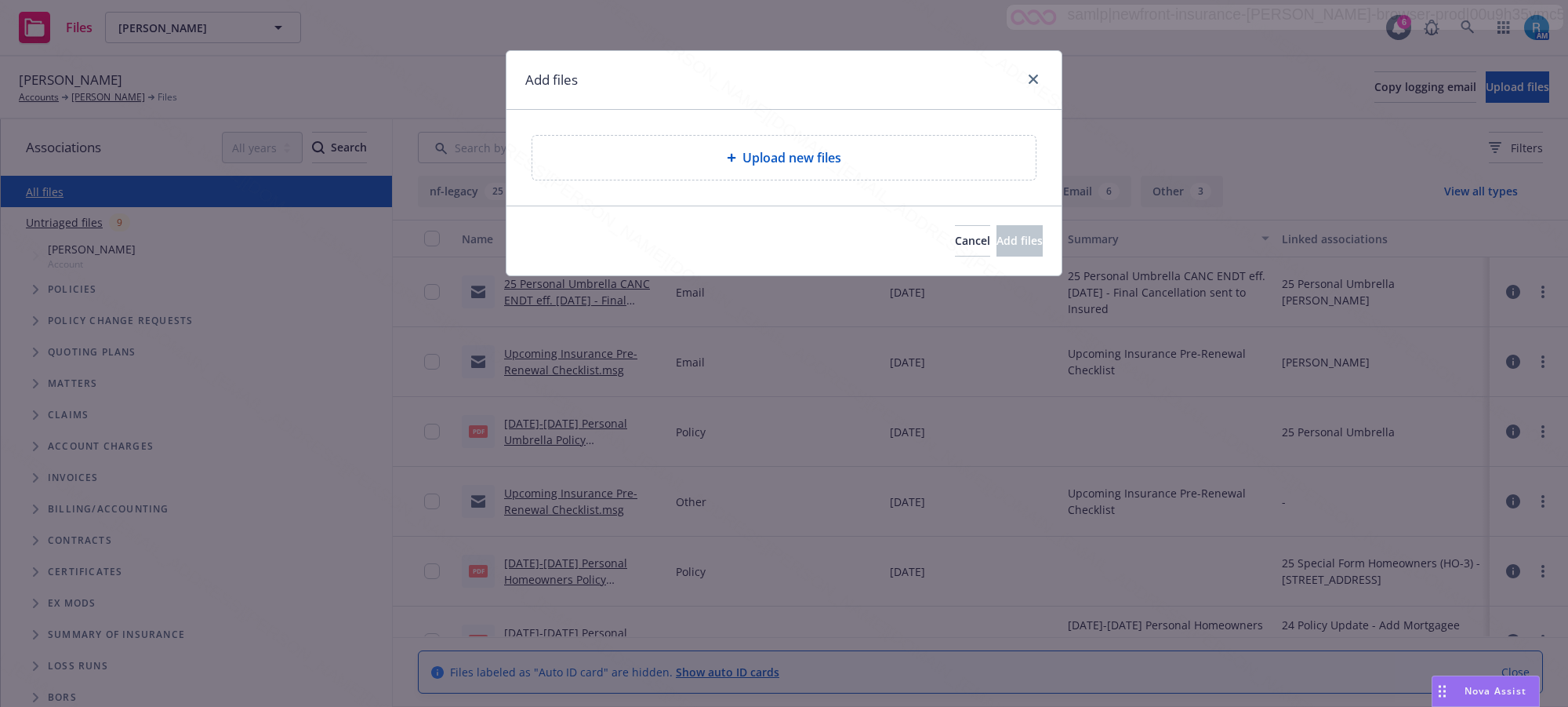
type textarea "x"
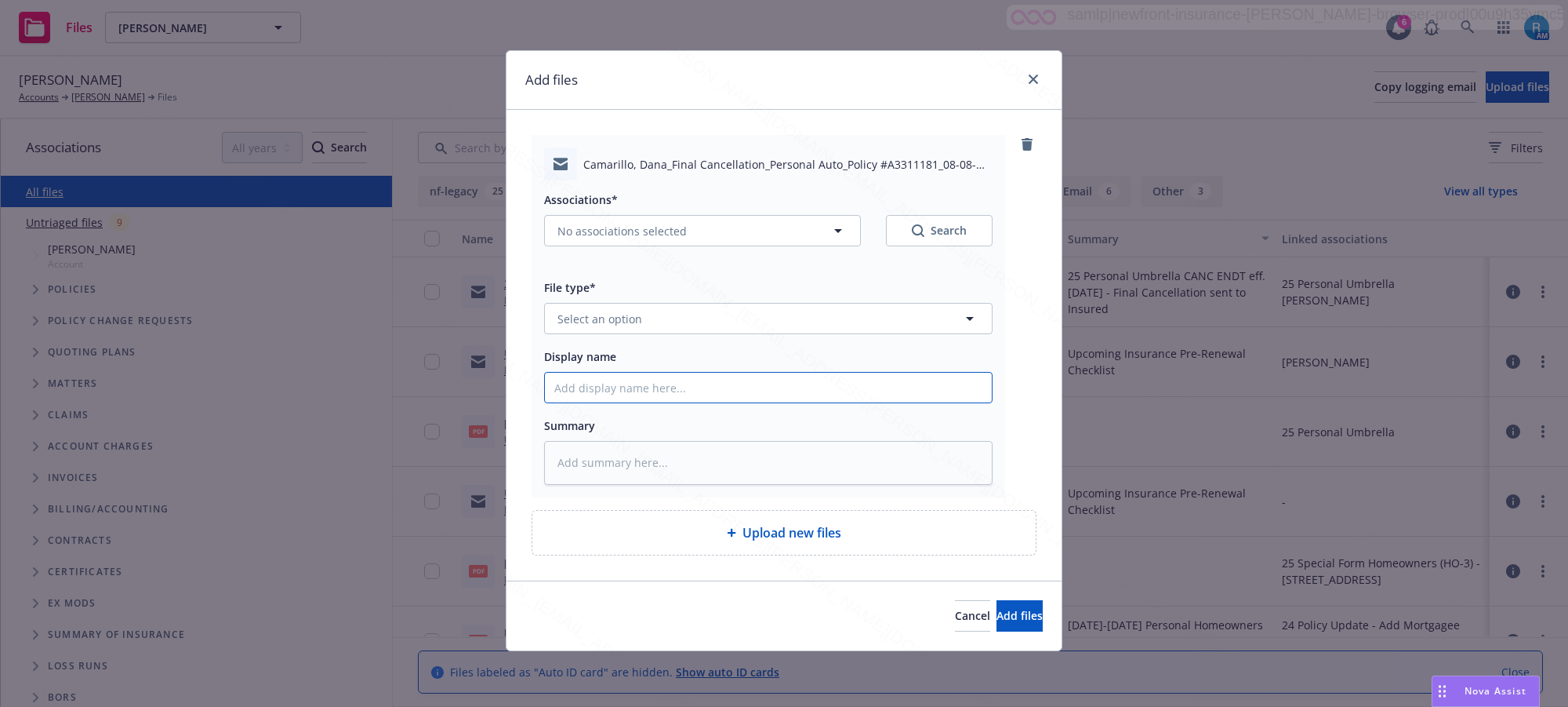
click at [647, 391] on input "Display name" at bounding box center [768, 387] width 447 height 30
paste input "24 Personal Auto CANC ENDT eff. 08.08.25 - Final Cancellation sent to Insured"
type input "24 Personal Auto CANC ENDT eff. 08.08.25 - Final Cancellation sent to Insured"
click at [594, 461] on textarea at bounding box center [768, 463] width 448 height 44
paste textarea "24 Personal Auto CANC ENDT eff. 08.08.25 - Final Cancellation sent to Insured"
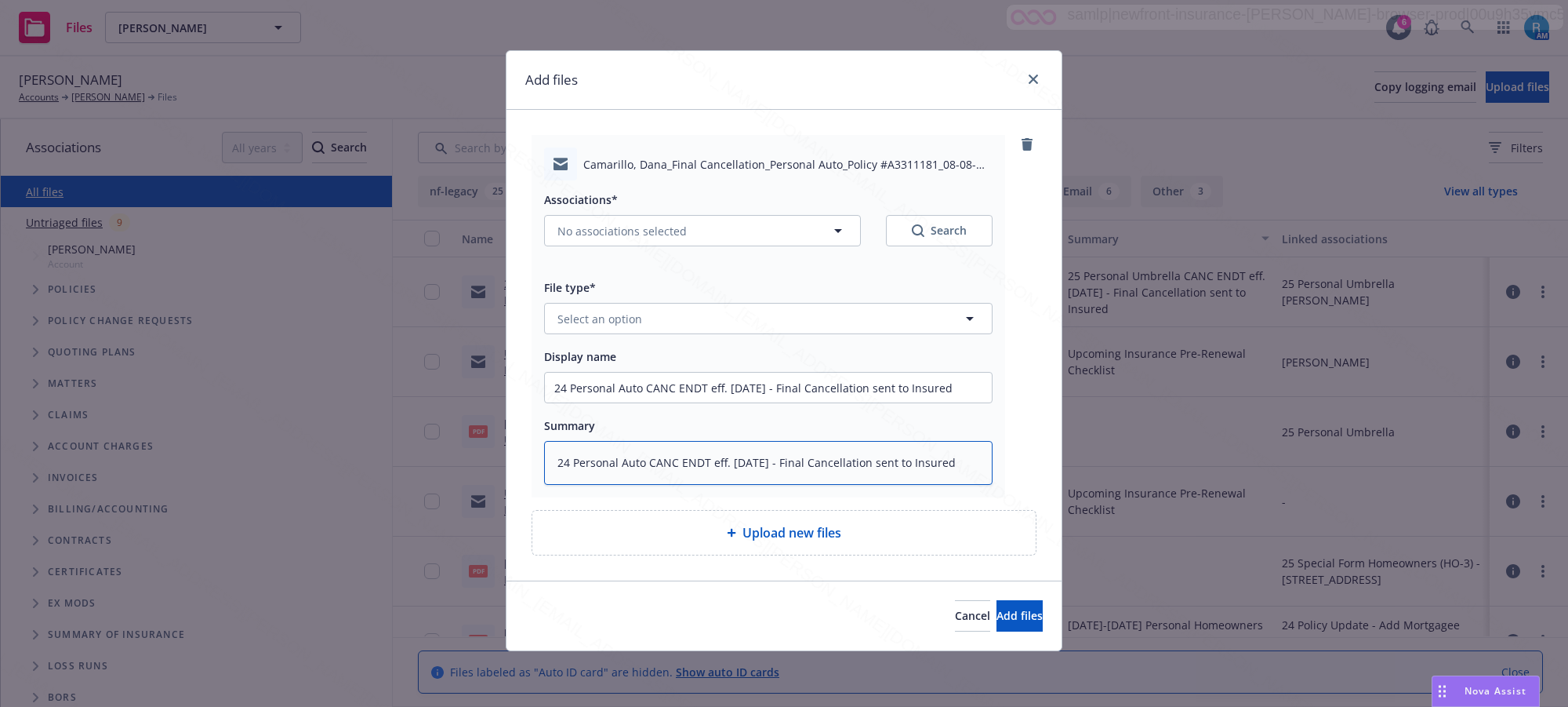
type textarea "x"
type textarea "24 Personal Auto CANC ENDT eff. 08.08.25 - Final Cancellation sent to Insured"
click at [588, 311] on span "Select an option" at bounding box center [599, 319] width 84 height 17
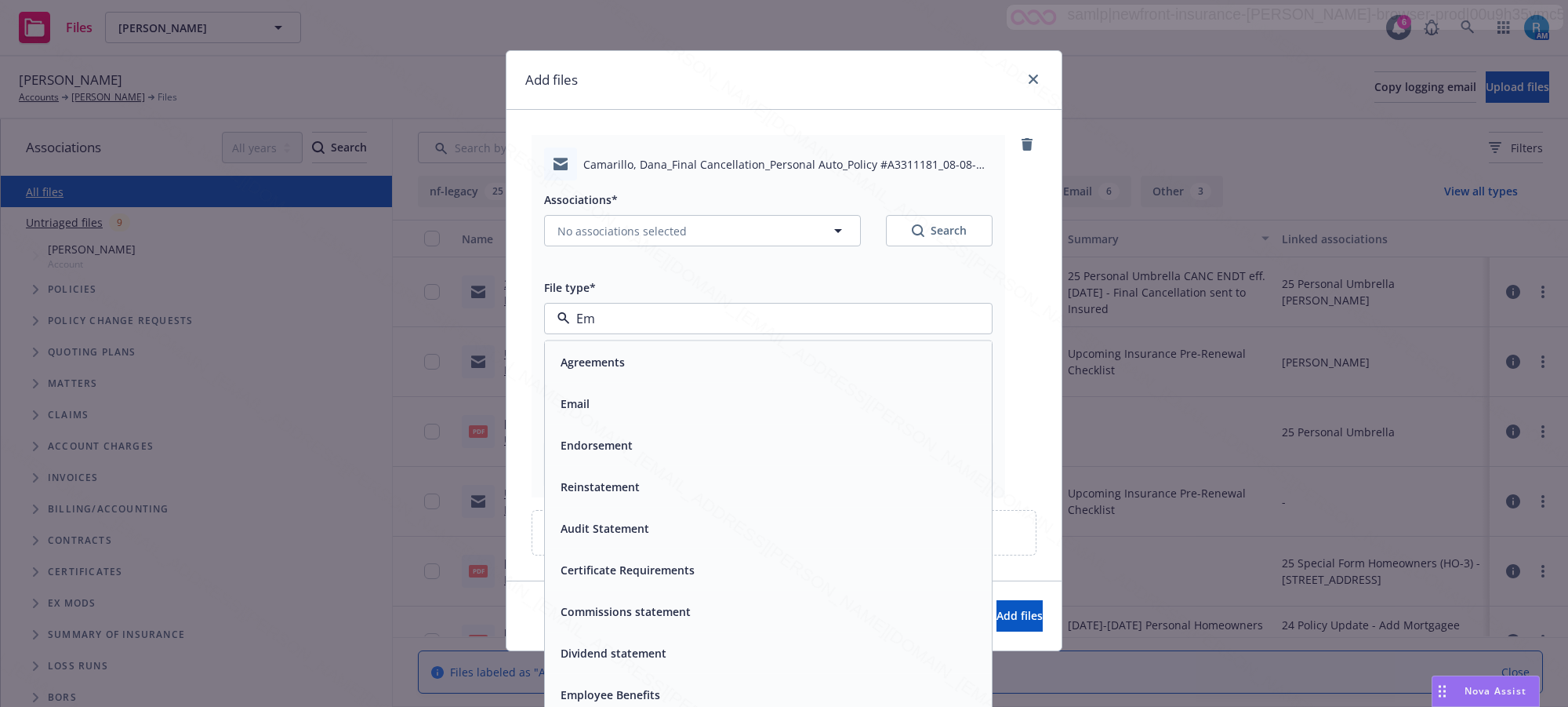
type input "Ema"
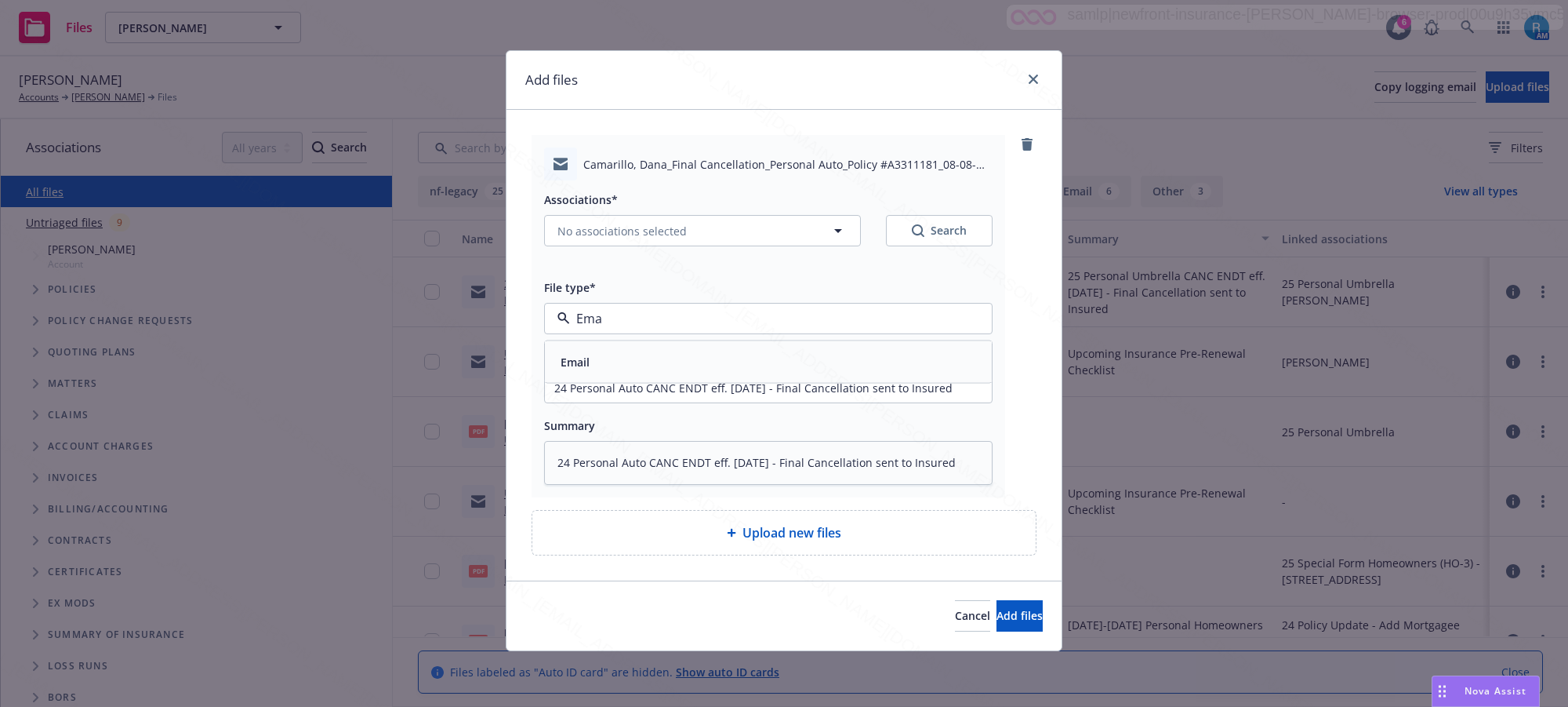
click at [594, 365] on div "Email" at bounding box center [768, 361] width 428 height 23
click at [620, 236] on span "No associations selected" at bounding box center [621, 231] width 129 height 17
type textarea "x"
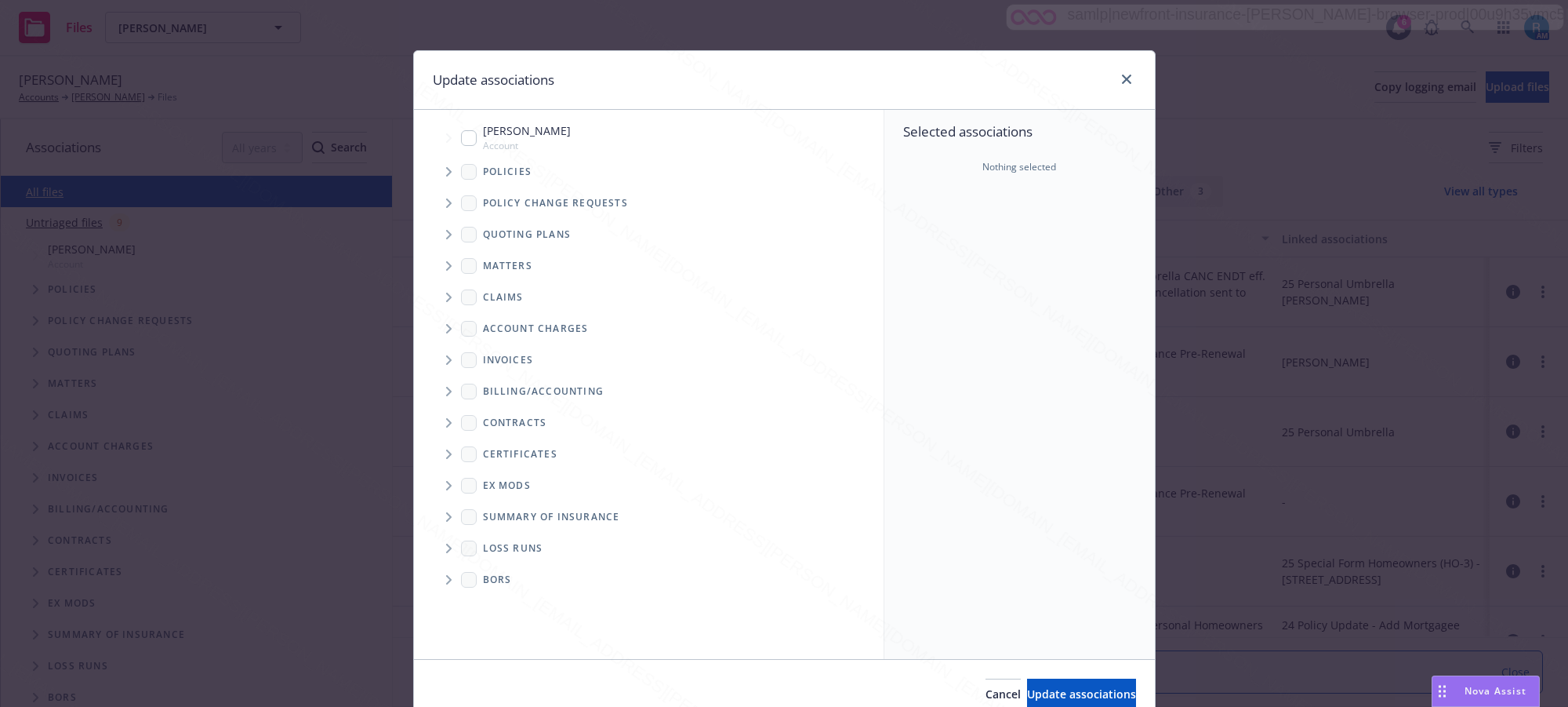
click at [461, 135] on input "Tree Example" at bounding box center [468, 138] width 16 height 16
checkbox input "true"
click at [446, 172] on icon "Tree Example" at bounding box center [449, 171] width 6 height 9
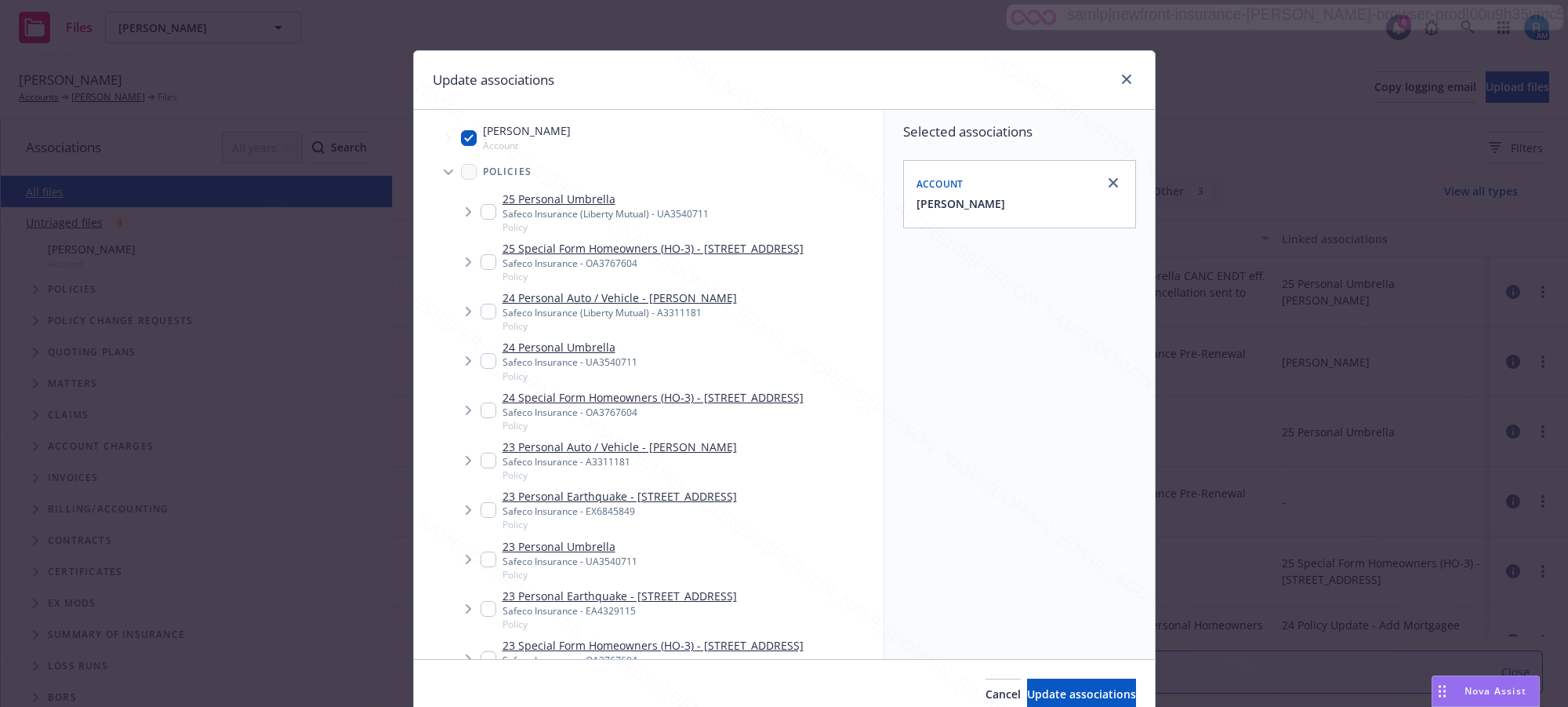
click at [483, 319] on input "Tree Example" at bounding box center [488, 311] width 16 height 16
checkbox input "true"
click at [1044, 695] on span "Update associations" at bounding box center [1081, 693] width 109 height 15
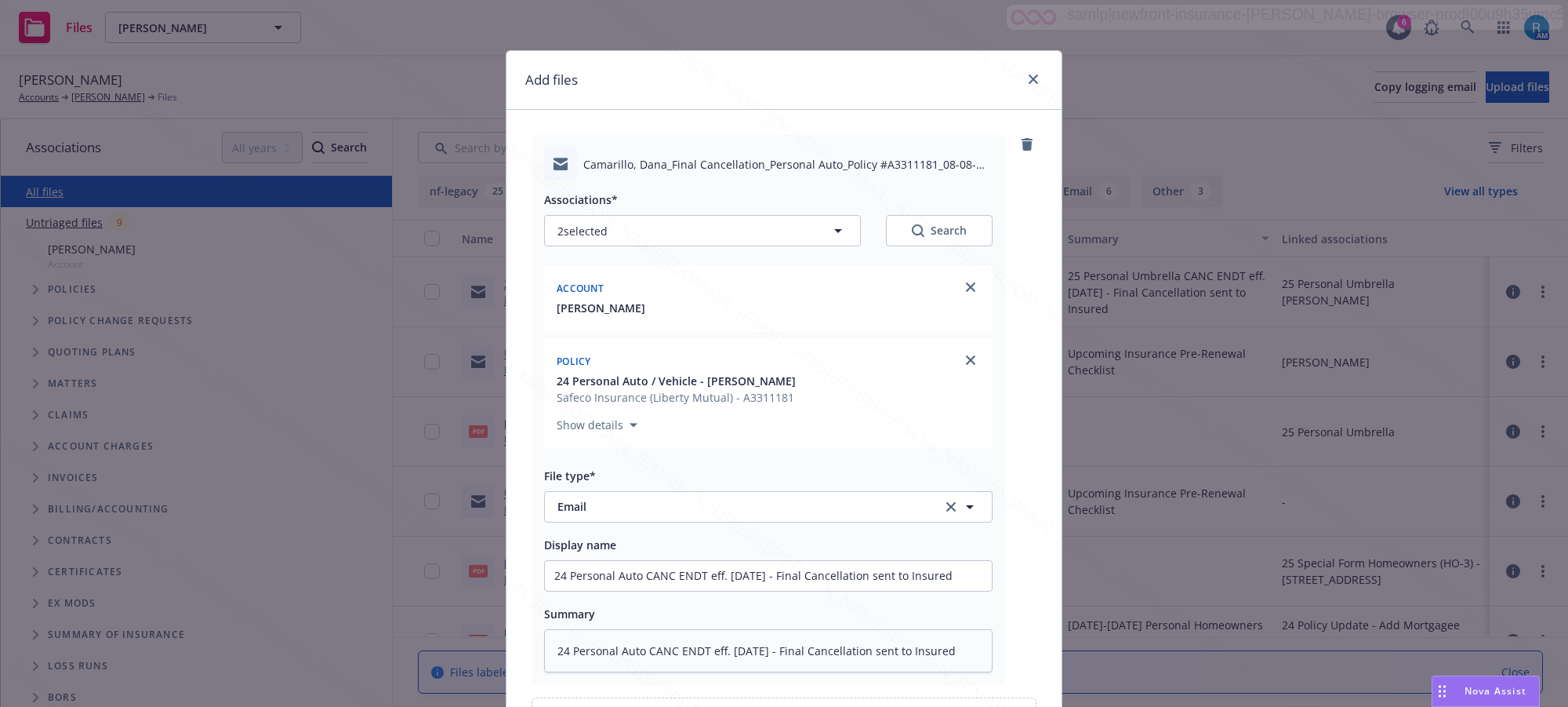
scroll to position [182, 0]
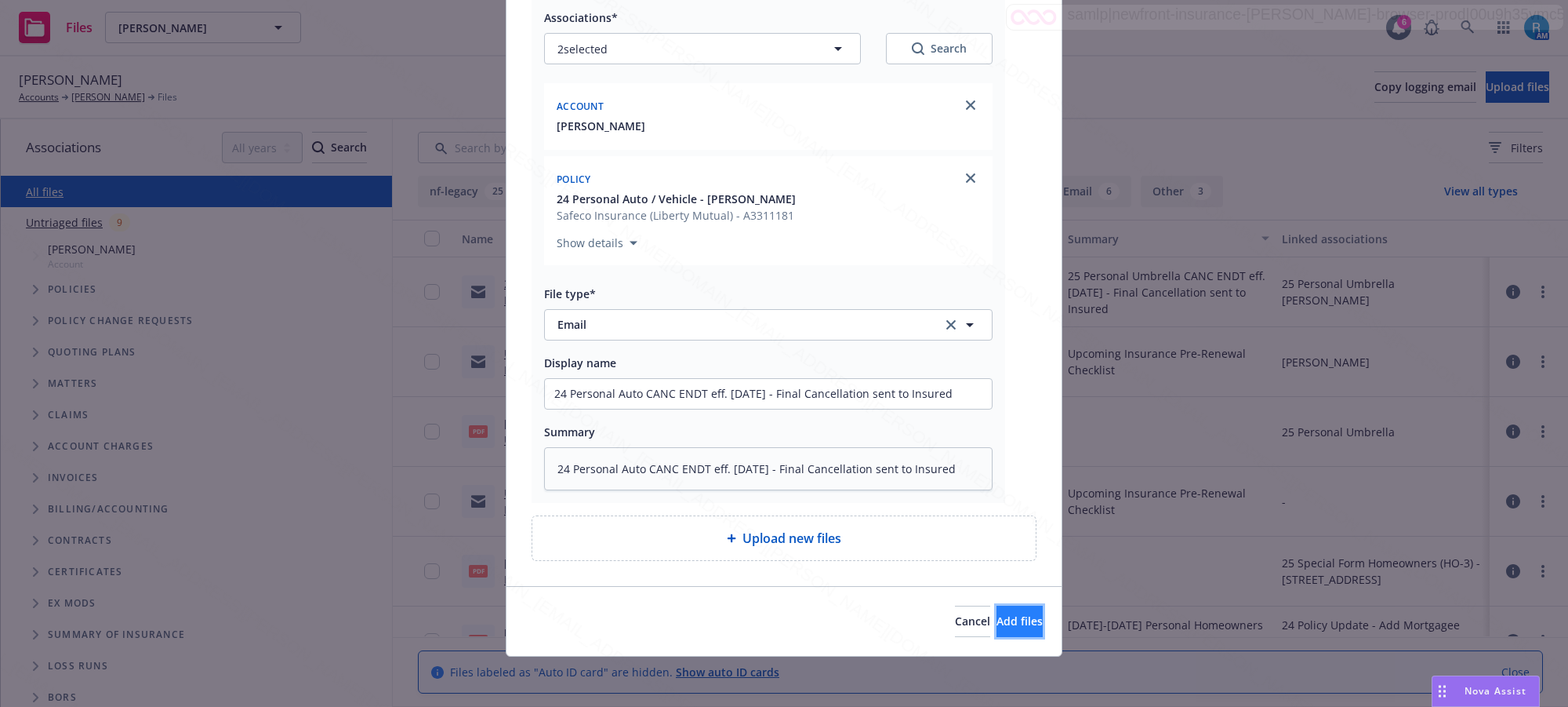
click at [996, 626] on span "Add files" at bounding box center [1019, 621] width 46 height 15
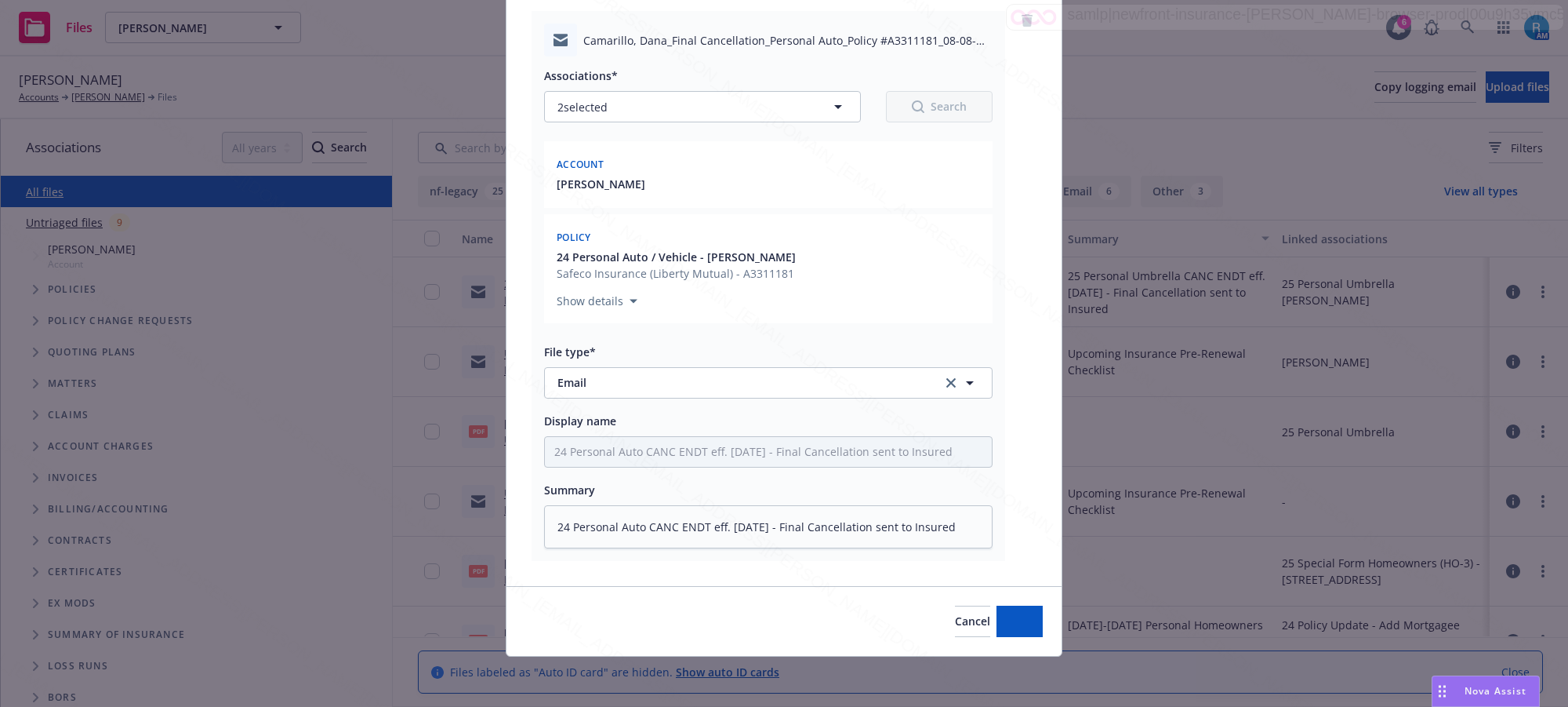
scroll to position [124, 0]
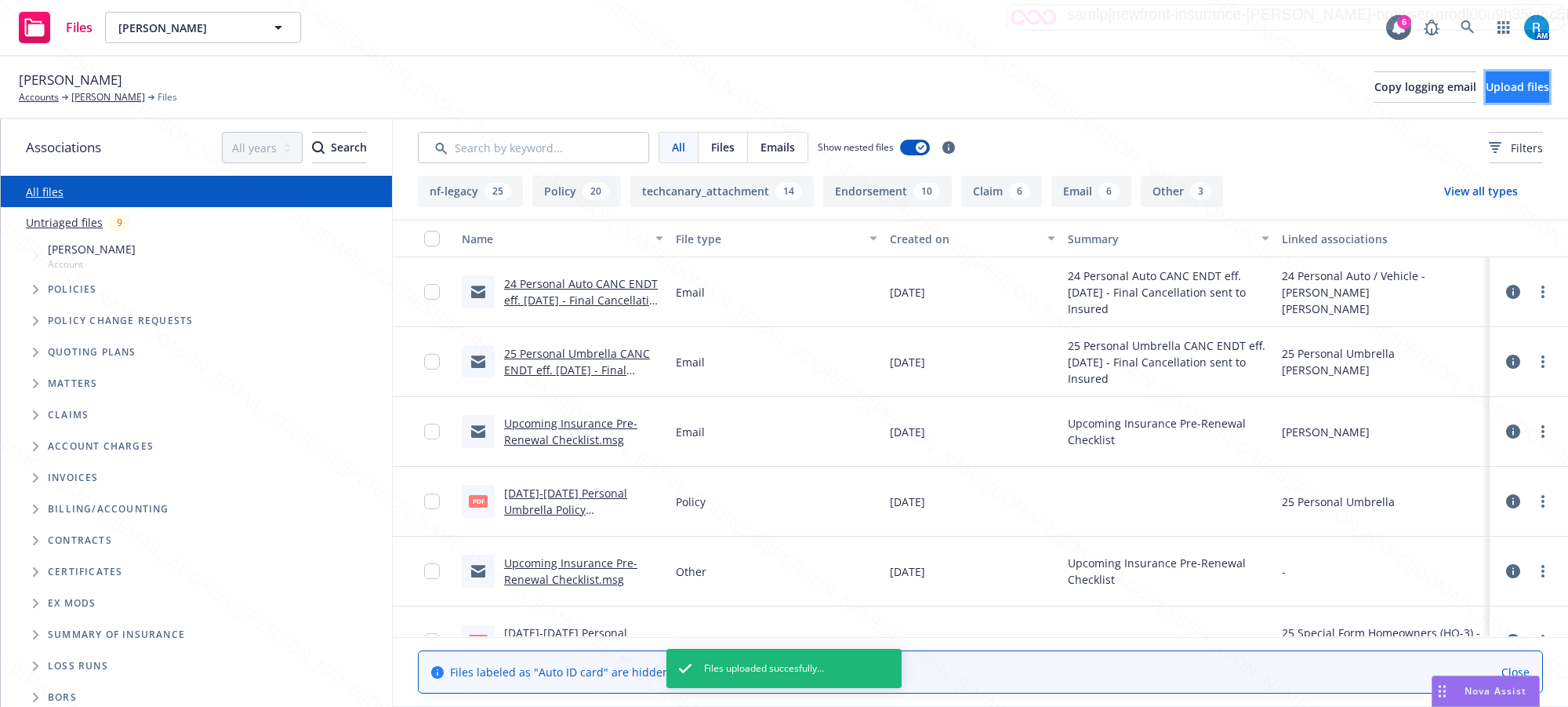
click at [1519, 75] on button "Upload files" at bounding box center [1517, 87] width 63 height 31
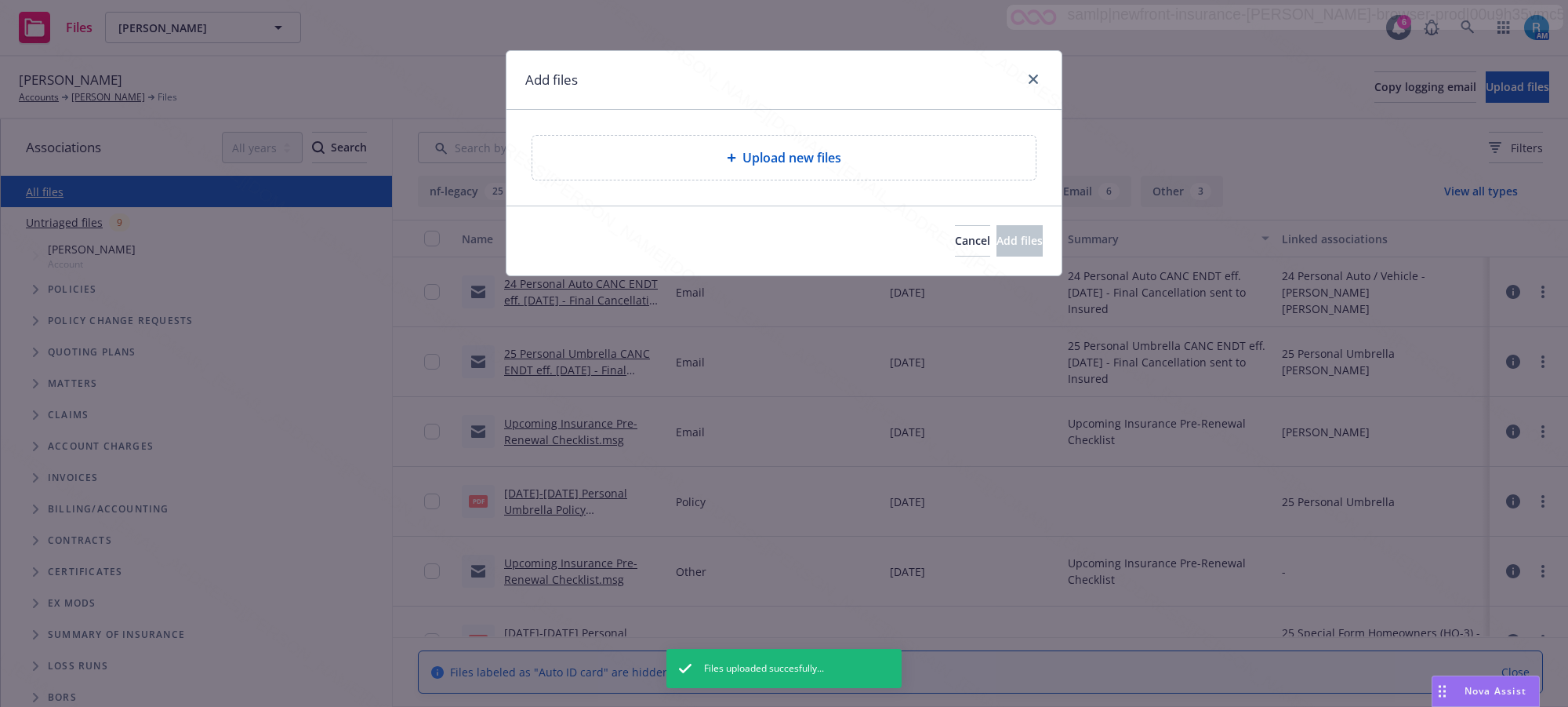
click at [745, 162] on span "Upload new files" at bounding box center [792, 158] width 99 height 19
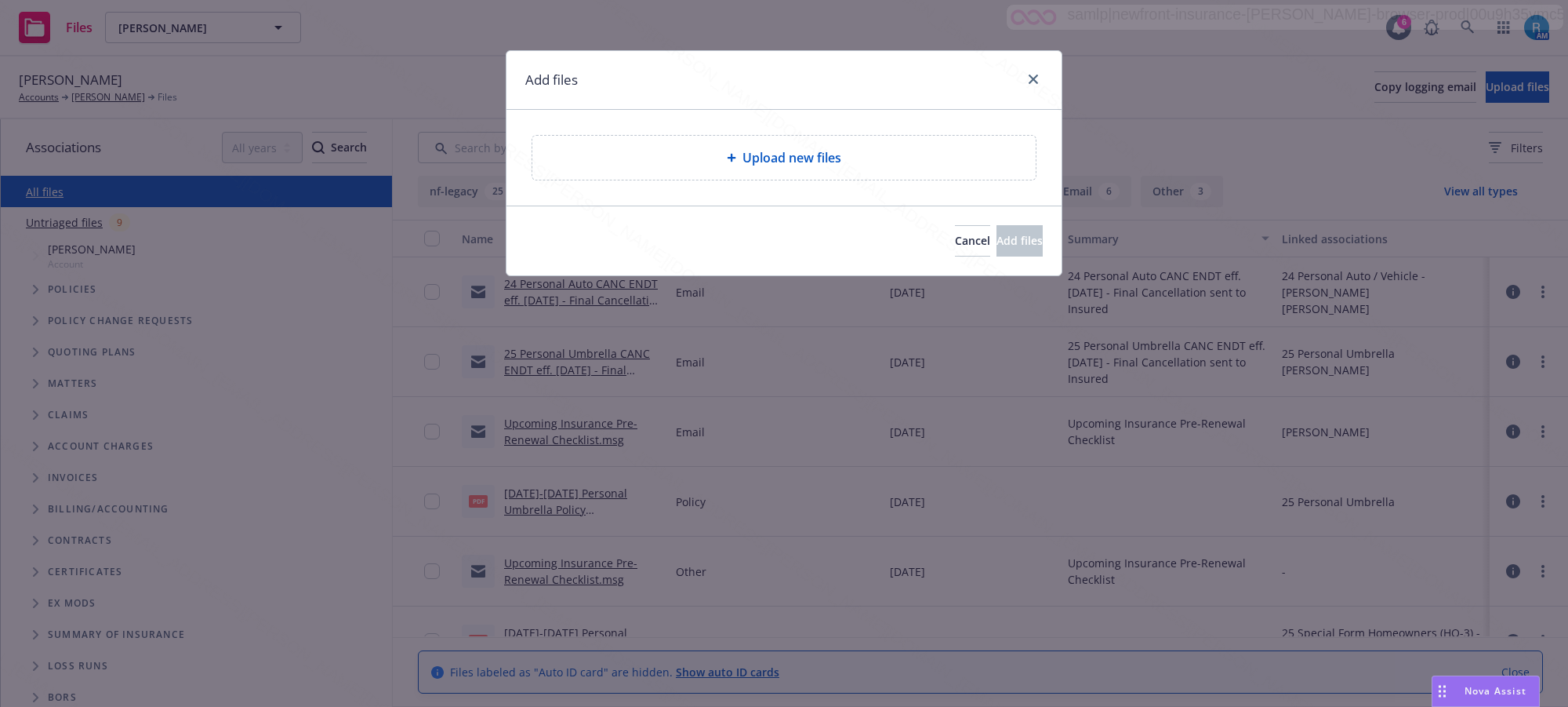
type textarea "x"
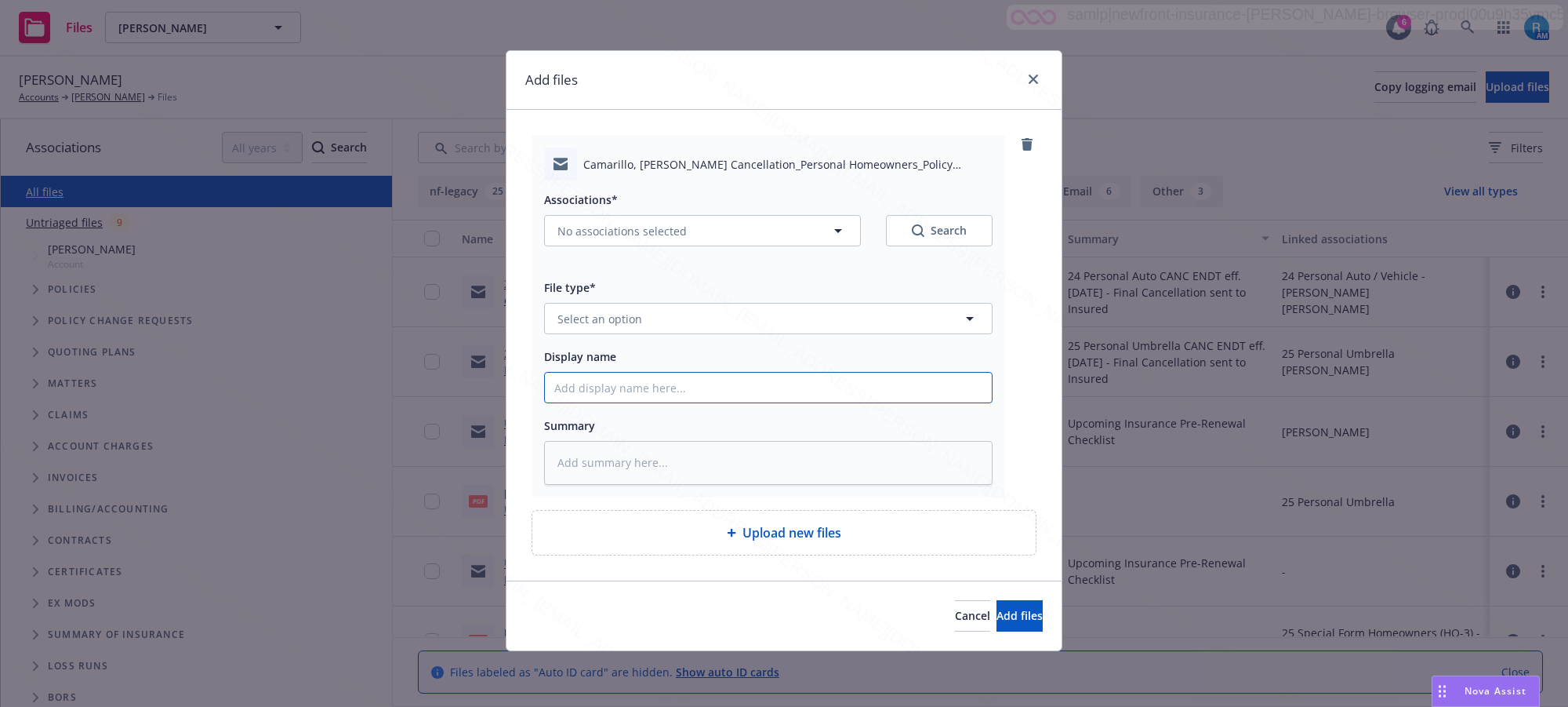
click at [651, 386] on input "Display name" at bounding box center [768, 387] width 447 height 30
paste input "25 Personal Homeowners CANC ENDT eff. 08.08.25 - Final Cancellation sent to Ins…"
type input "25 Personal Homeowners CANC ENDT eff. 08.08.25 - Final Cancellation sent to Ins…"
click at [605, 457] on textarea at bounding box center [768, 463] width 448 height 44
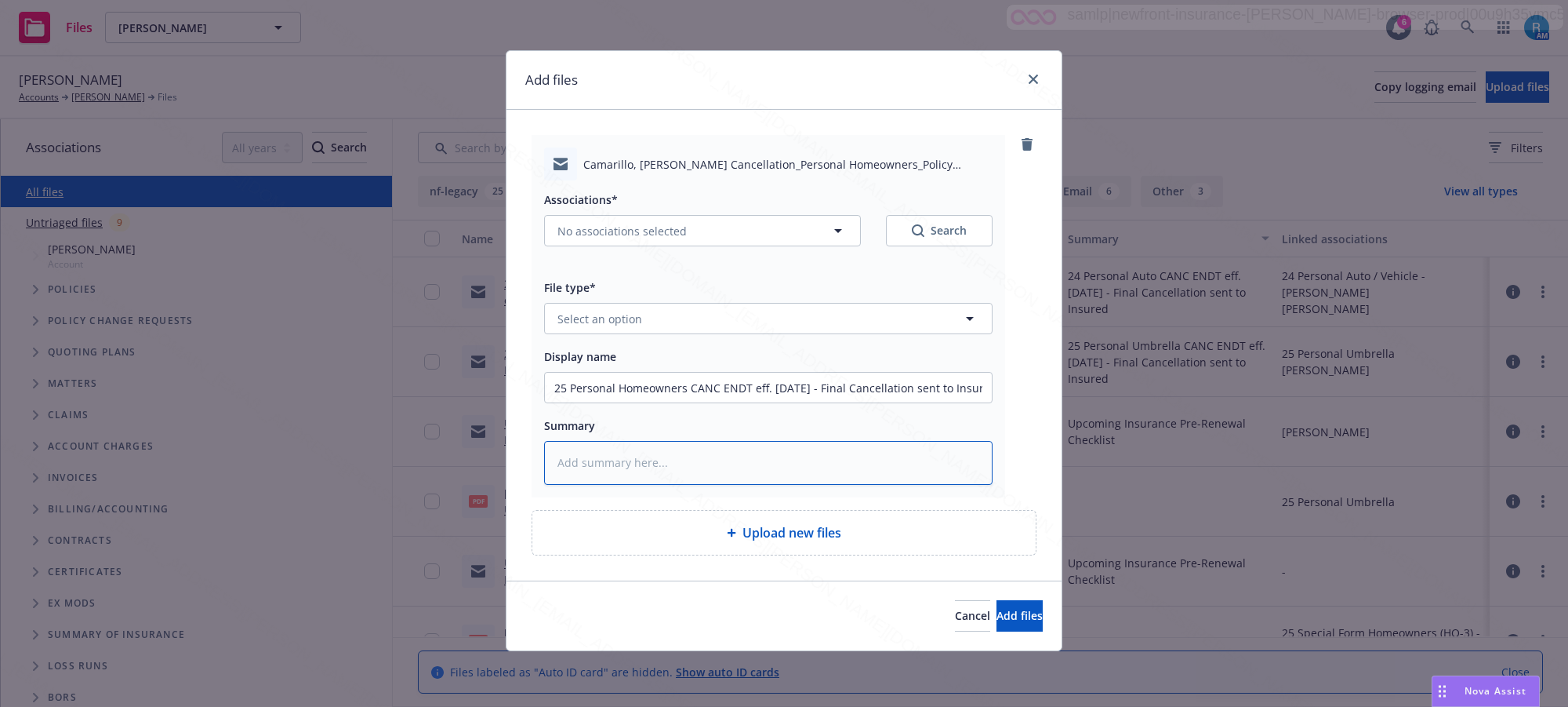
paste textarea "25 Personal Homeowners CANC ENDT eff. 08.08.25 - Final Cancellation sent to Ins…"
type textarea "x"
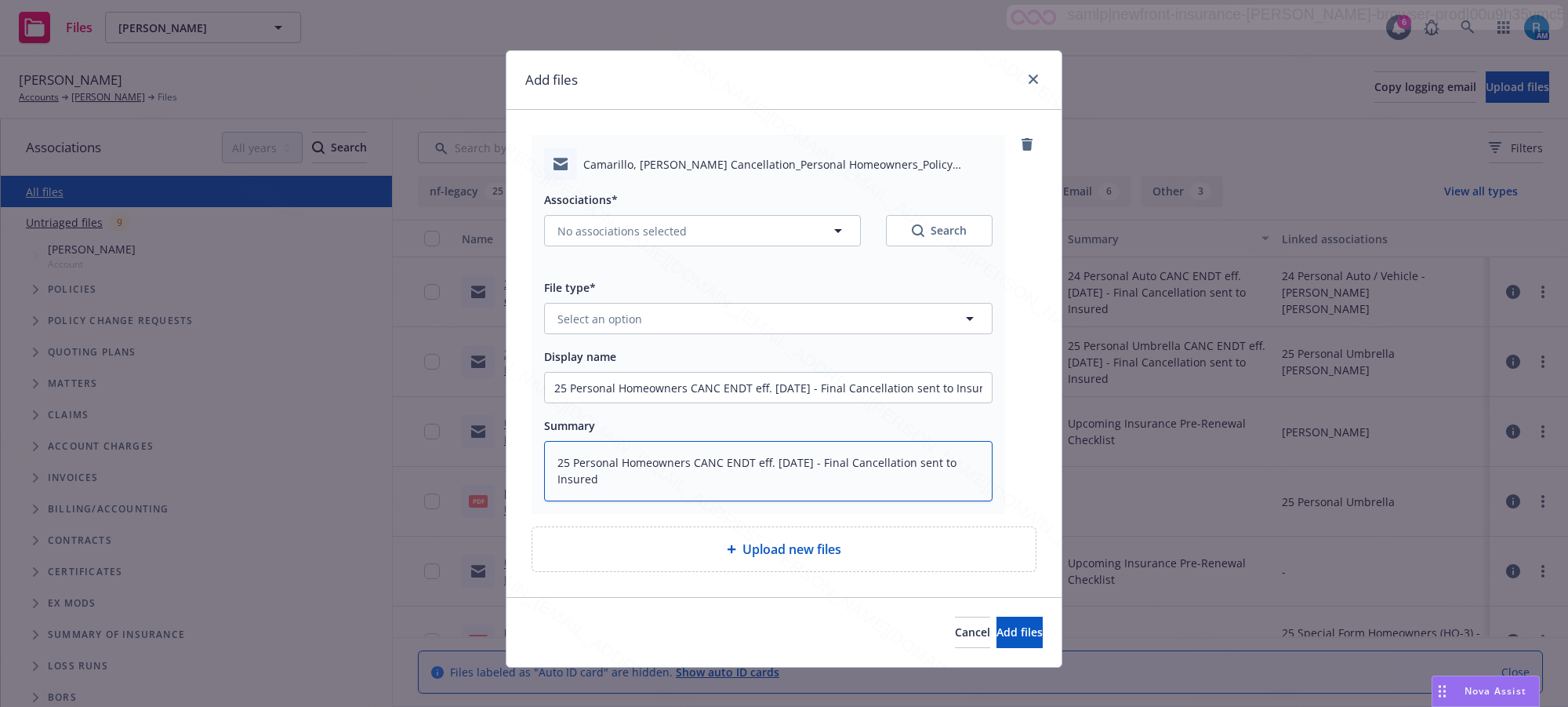
type textarea "25 Personal Homeowners CANC ENDT eff. 08.08.25 - Final Cancellation sent to Ins…"
click at [587, 329] on button "Select an option" at bounding box center [768, 318] width 448 height 31
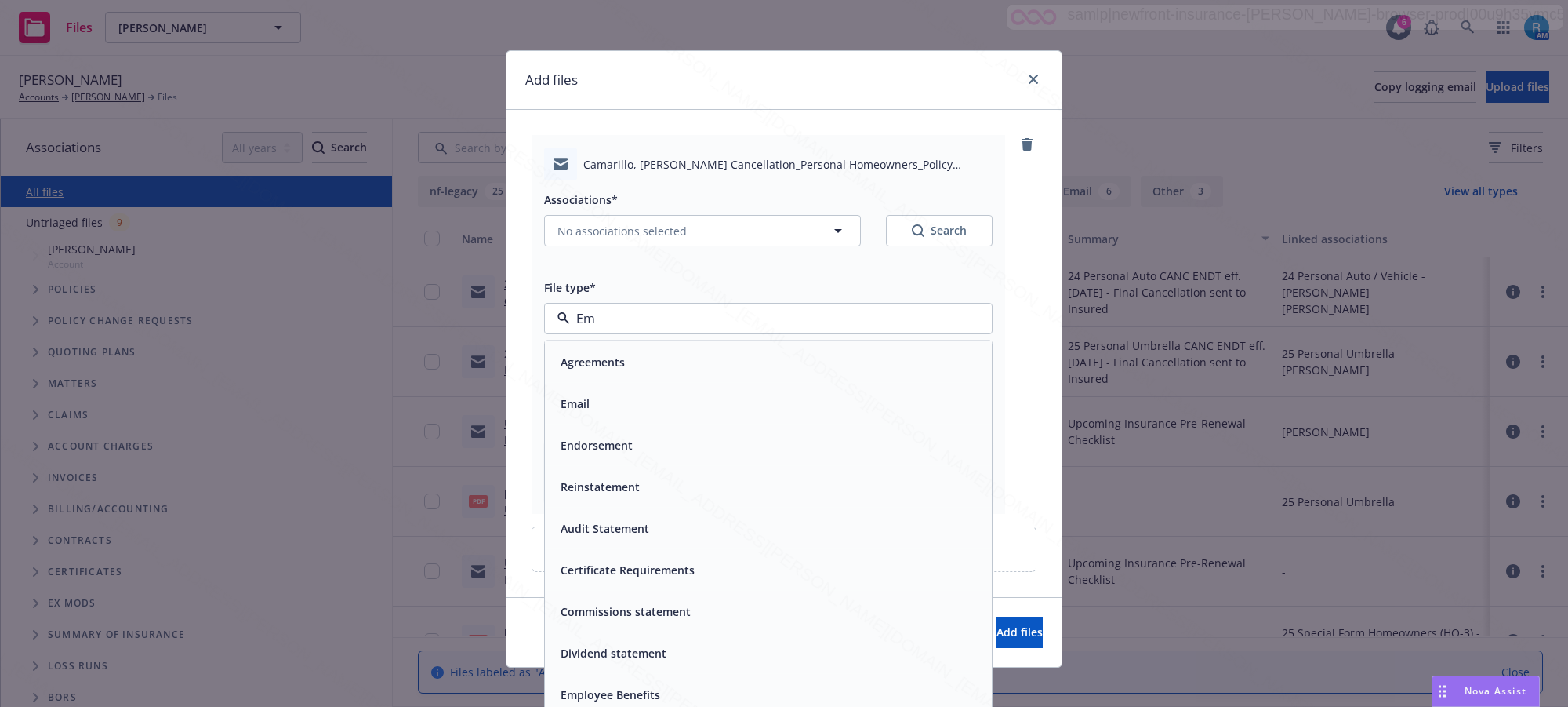
type input "Ema"
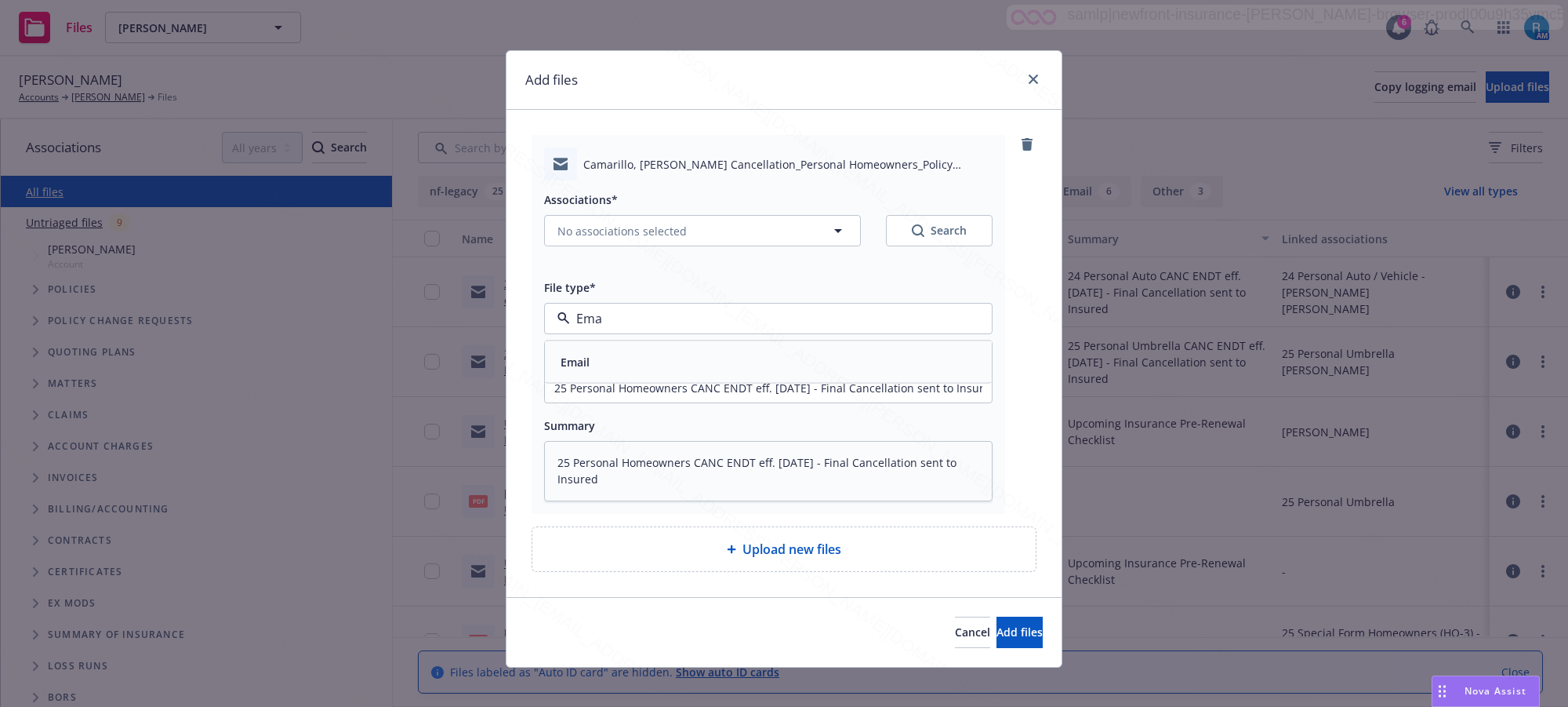
drag, startPoint x: 581, startPoint y: 358, endPoint x: 608, endPoint y: 229, distance: 131.8
click at [581, 359] on span "Email" at bounding box center [576, 362] width 29 height 17
click at [609, 218] on button "No associations selected" at bounding box center [703, 230] width 317 height 31
type textarea "x"
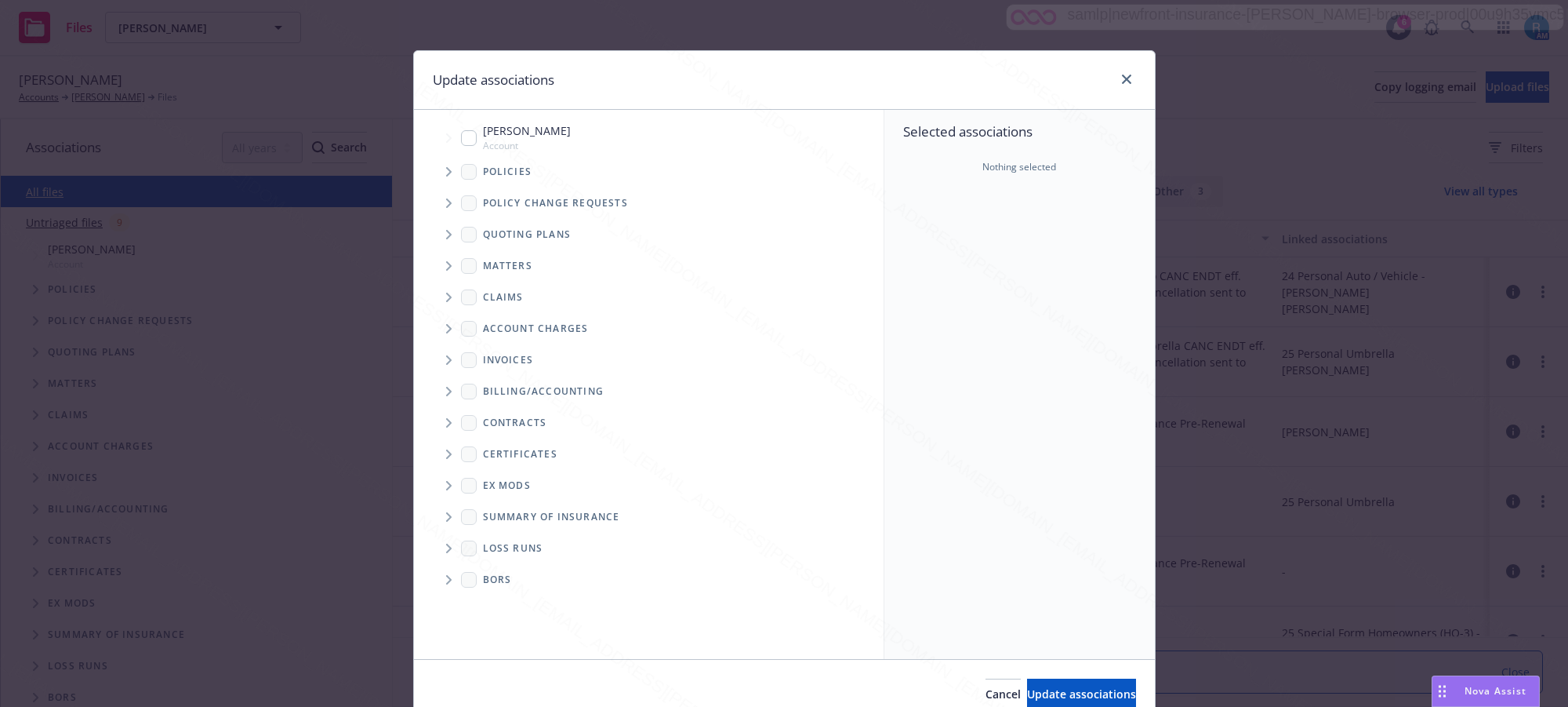
click at [461, 139] on input "Tree Example" at bounding box center [468, 138] width 16 height 16
checkbox input "true"
click at [446, 173] on icon "Tree Example" at bounding box center [449, 171] width 5 height 9
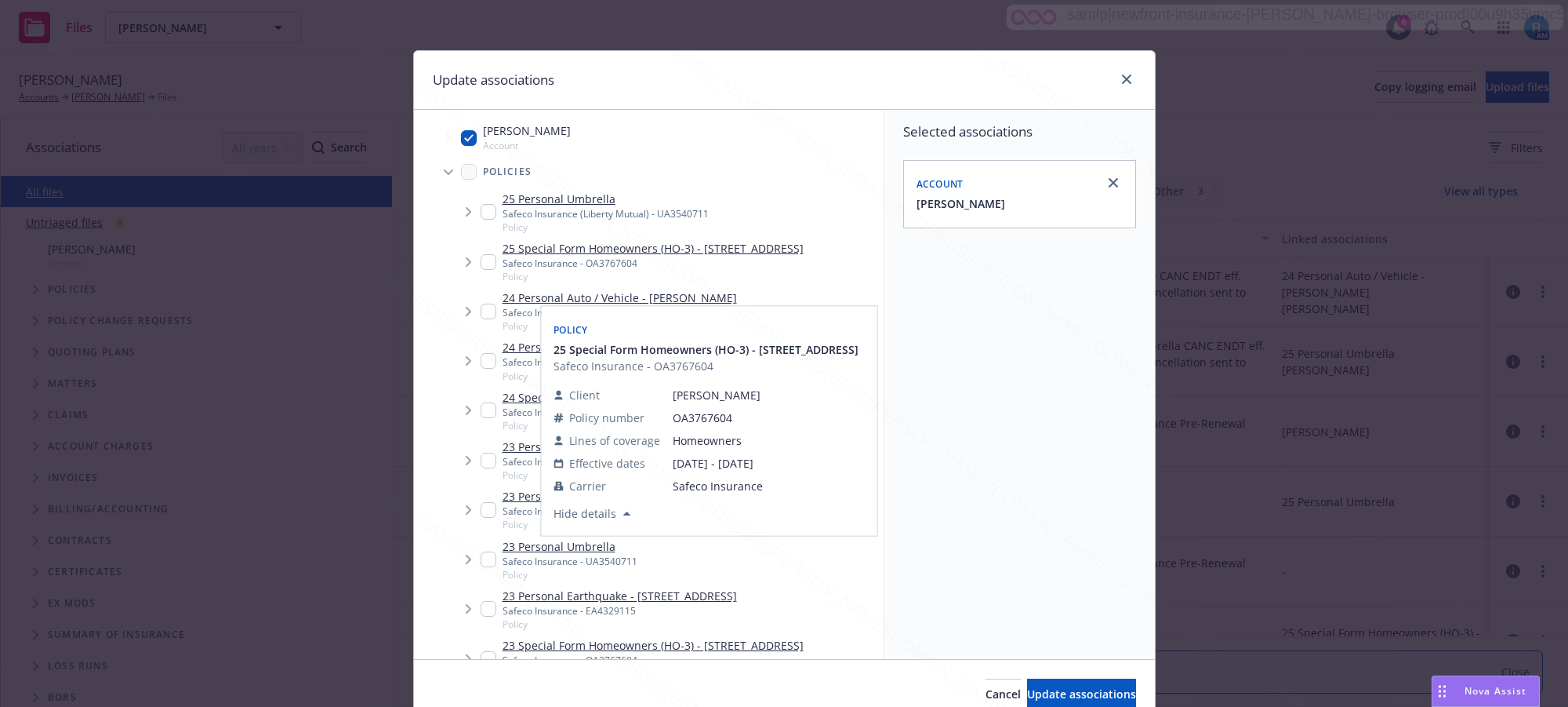
click at [482, 269] on input "Tree Example" at bounding box center [488, 261] width 16 height 16
checkbox input "true"
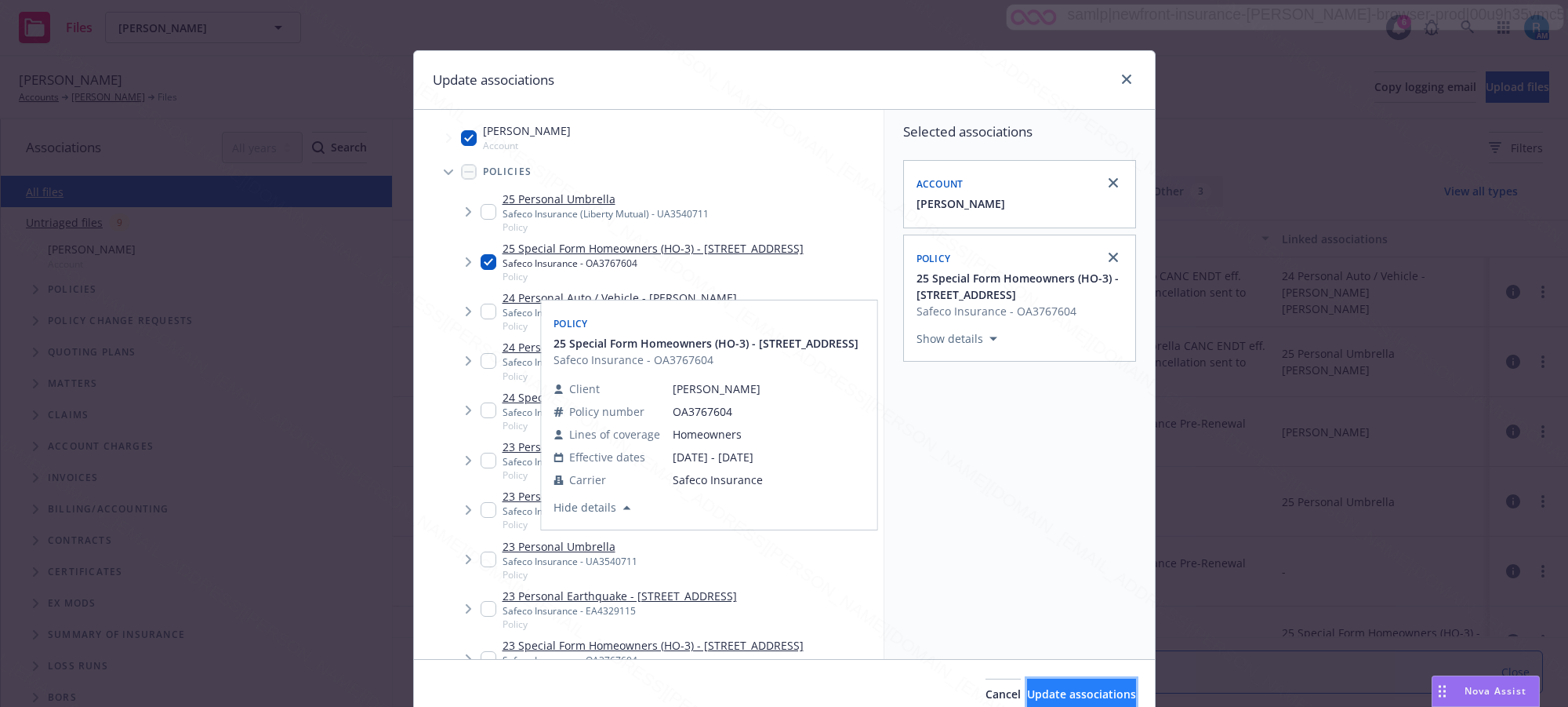
click at [1037, 691] on span "Update associations" at bounding box center [1081, 693] width 109 height 15
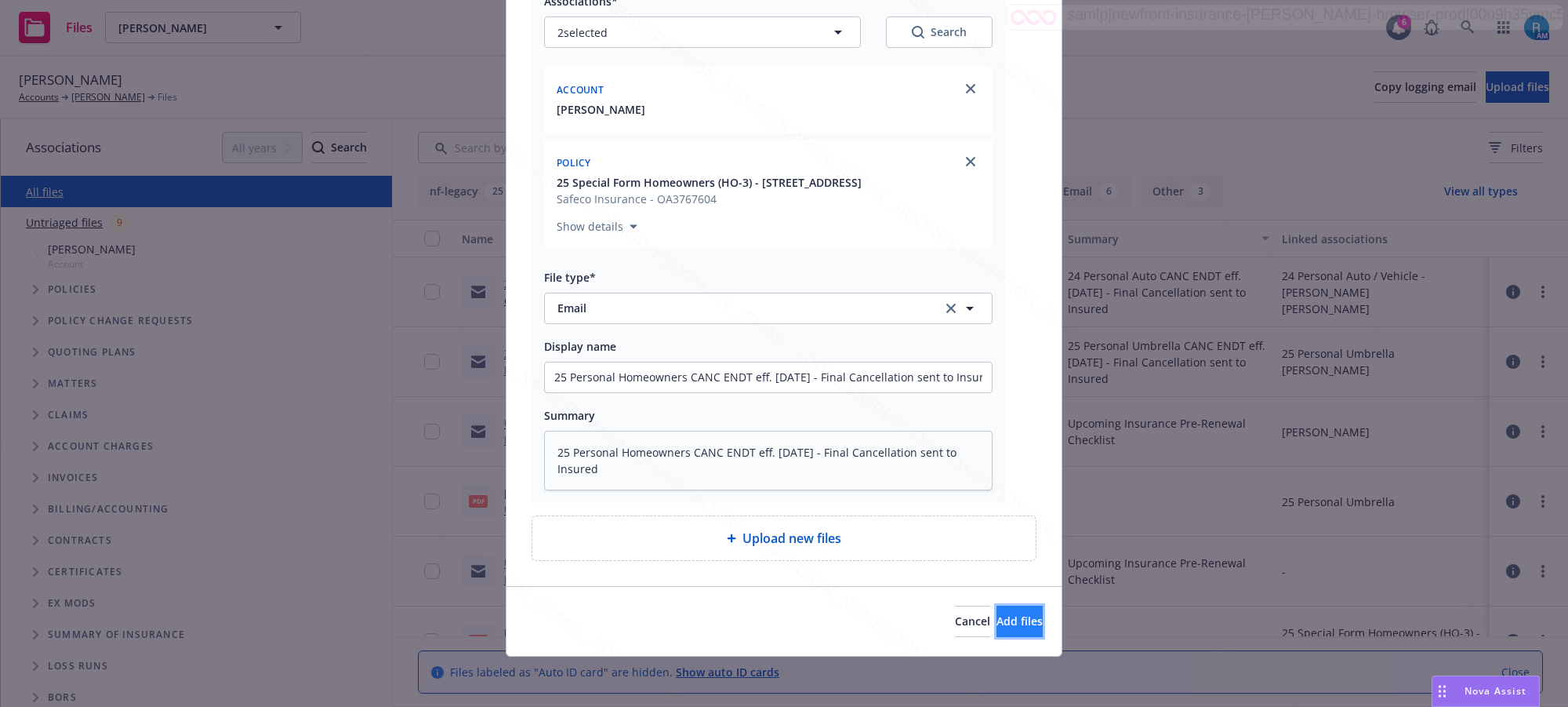
click at [1011, 613] on button "Add files" at bounding box center [1019, 621] width 46 height 31
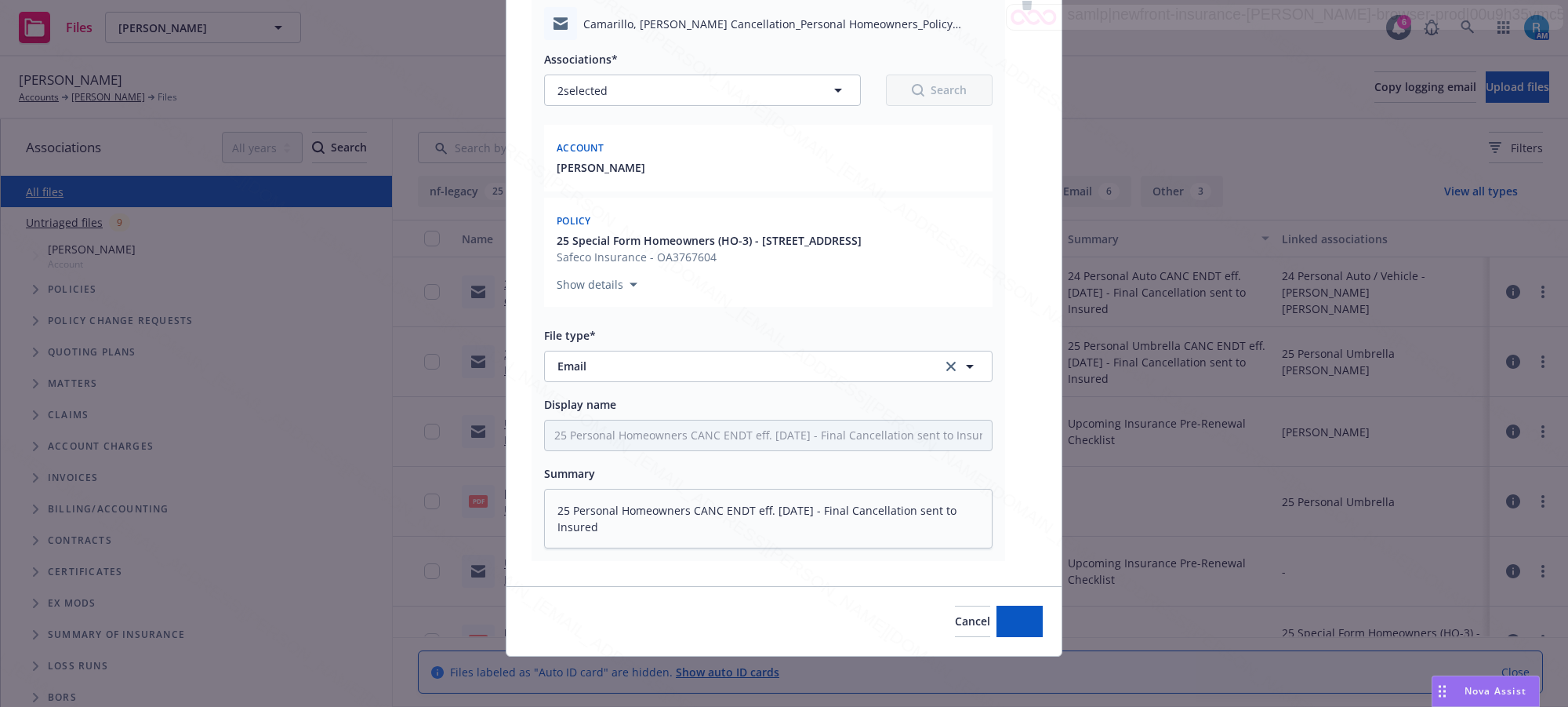
scroll to position [141, 0]
type textarea "x"
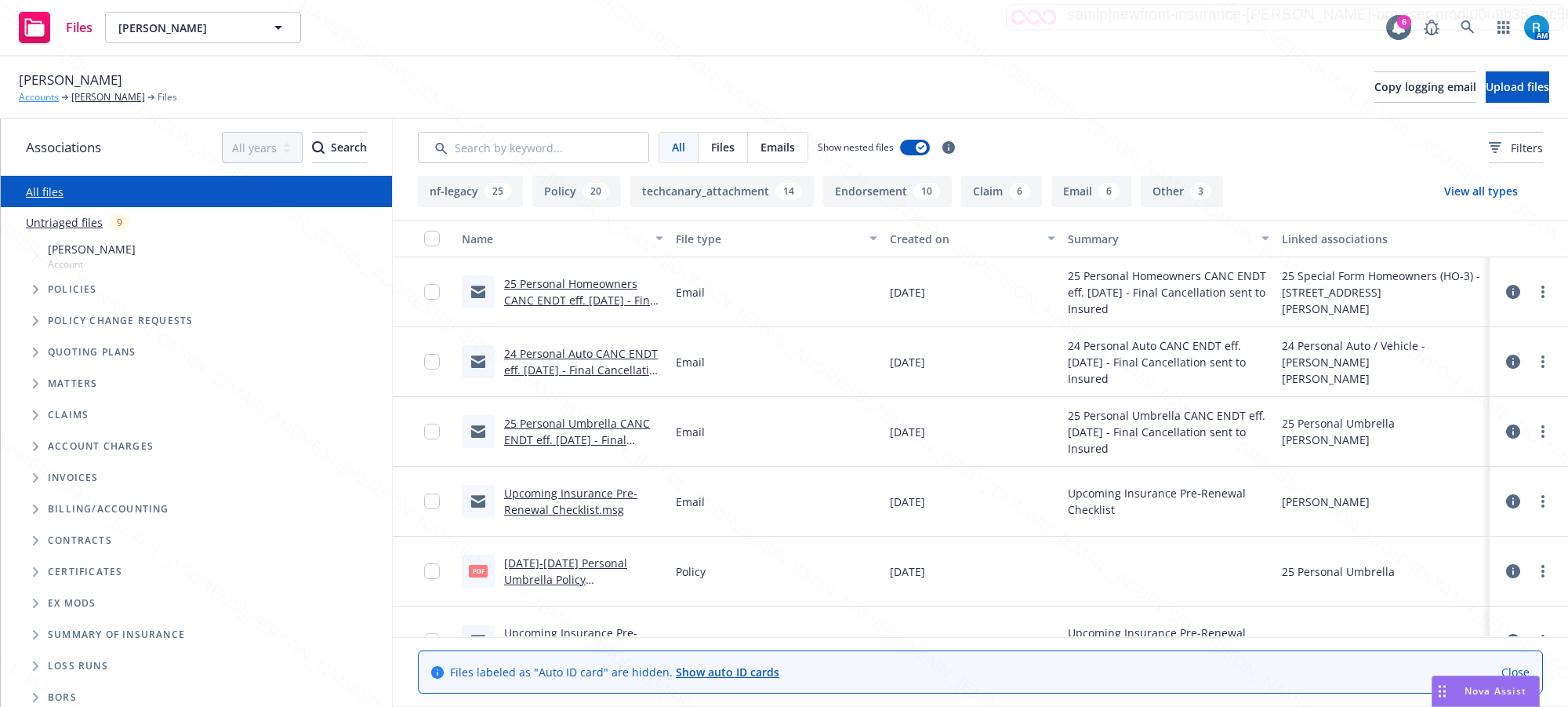
click at [57, 95] on link "Accounts" at bounding box center [39, 96] width 40 height 14
